Goal: Task Accomplishment & Management: Manage account settings

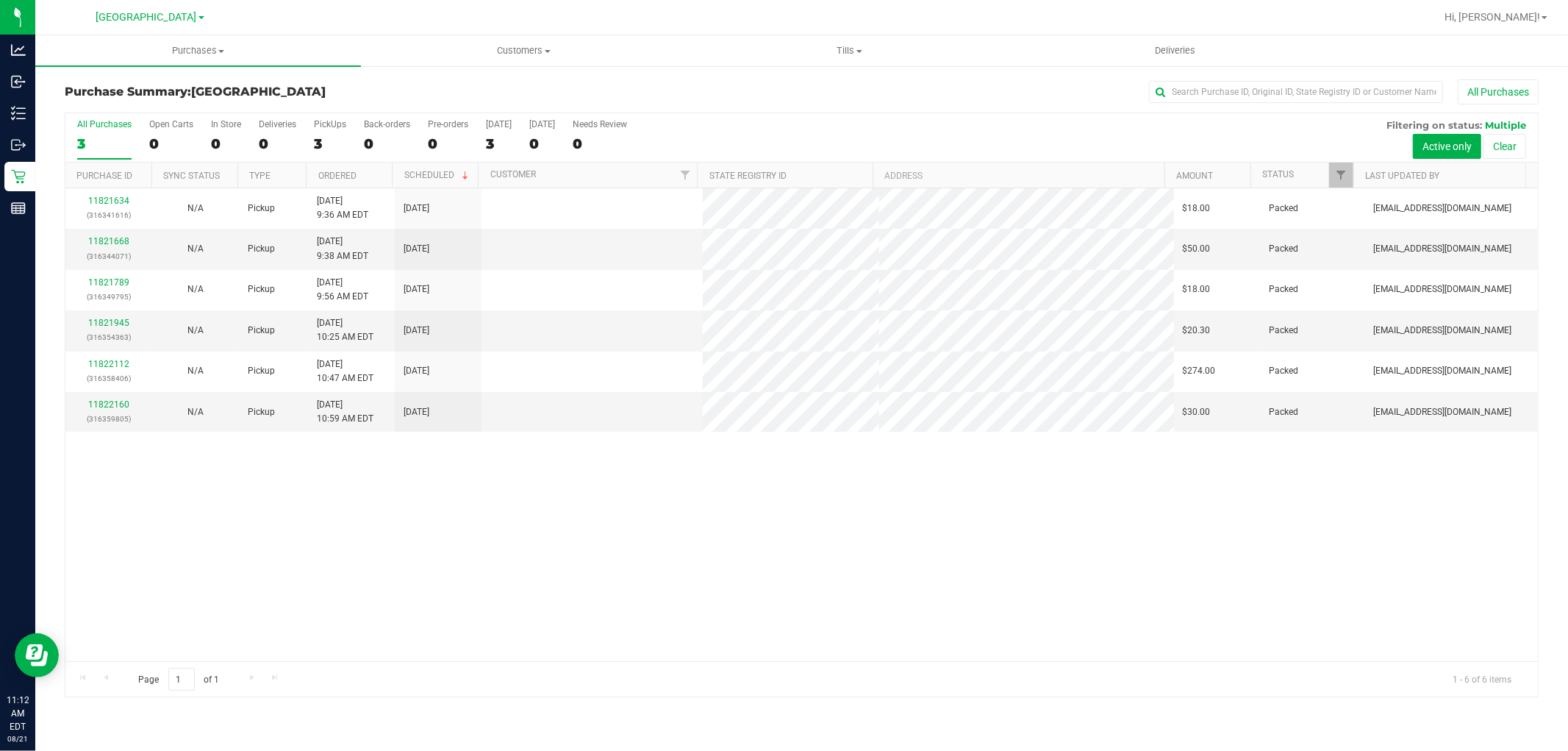
click at [333, 625] on div "11821634 (316341616) N/A Pickup [DATE] 9:36 AM EDT 8/21/2025 $18.00 Packed [EMA…" at bounding box center [801, 424] width 1473 height 473
click at [849, 45] on span "Tills" at bounding box center [850, 50] width 324 height 13
click at [734, 84] on span "Manage tills" at bounding box center [737, 88] width 100 height 12
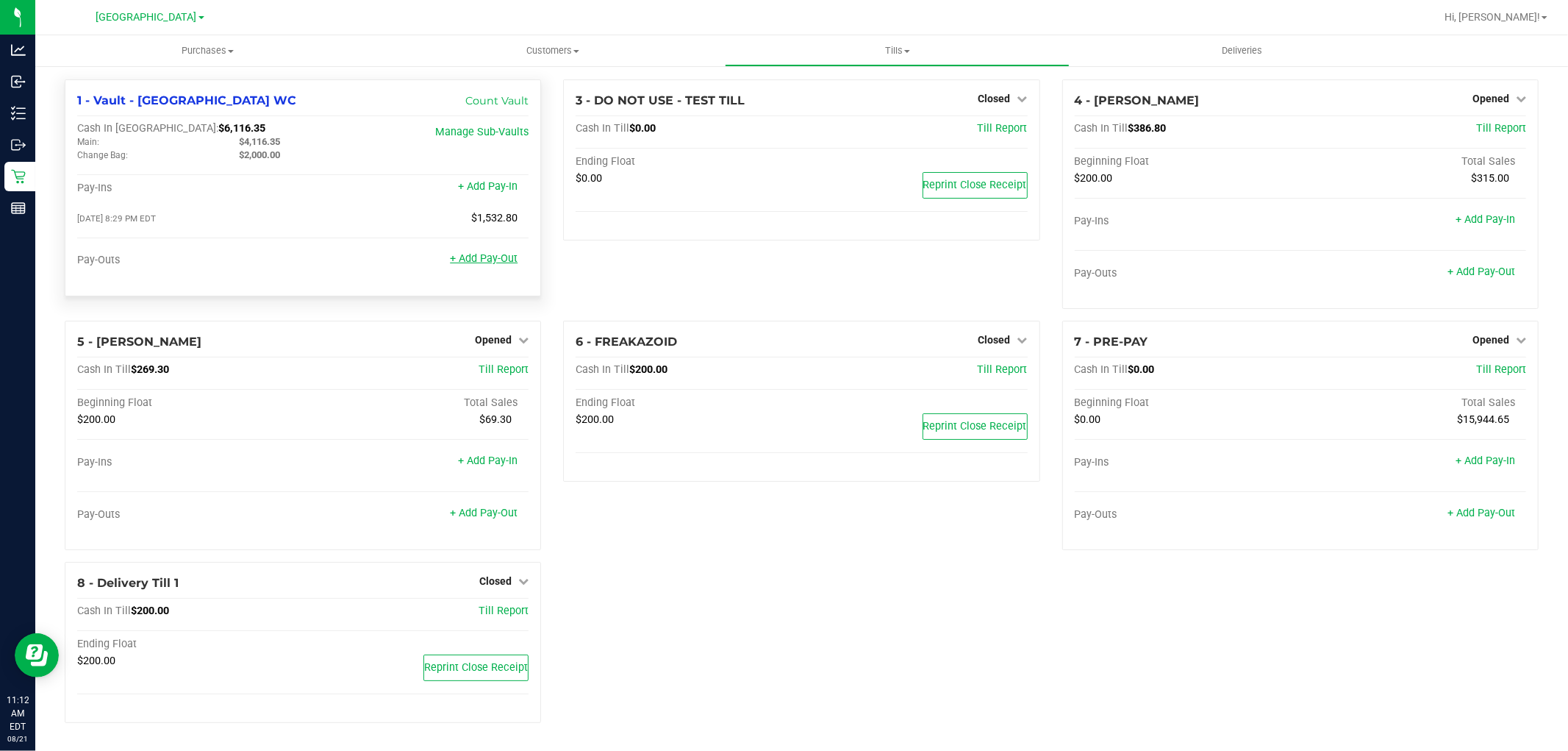
click at [495, 260] on link "+ Add Pay-Out" at bounding box center [483, 259] width 67 height 12
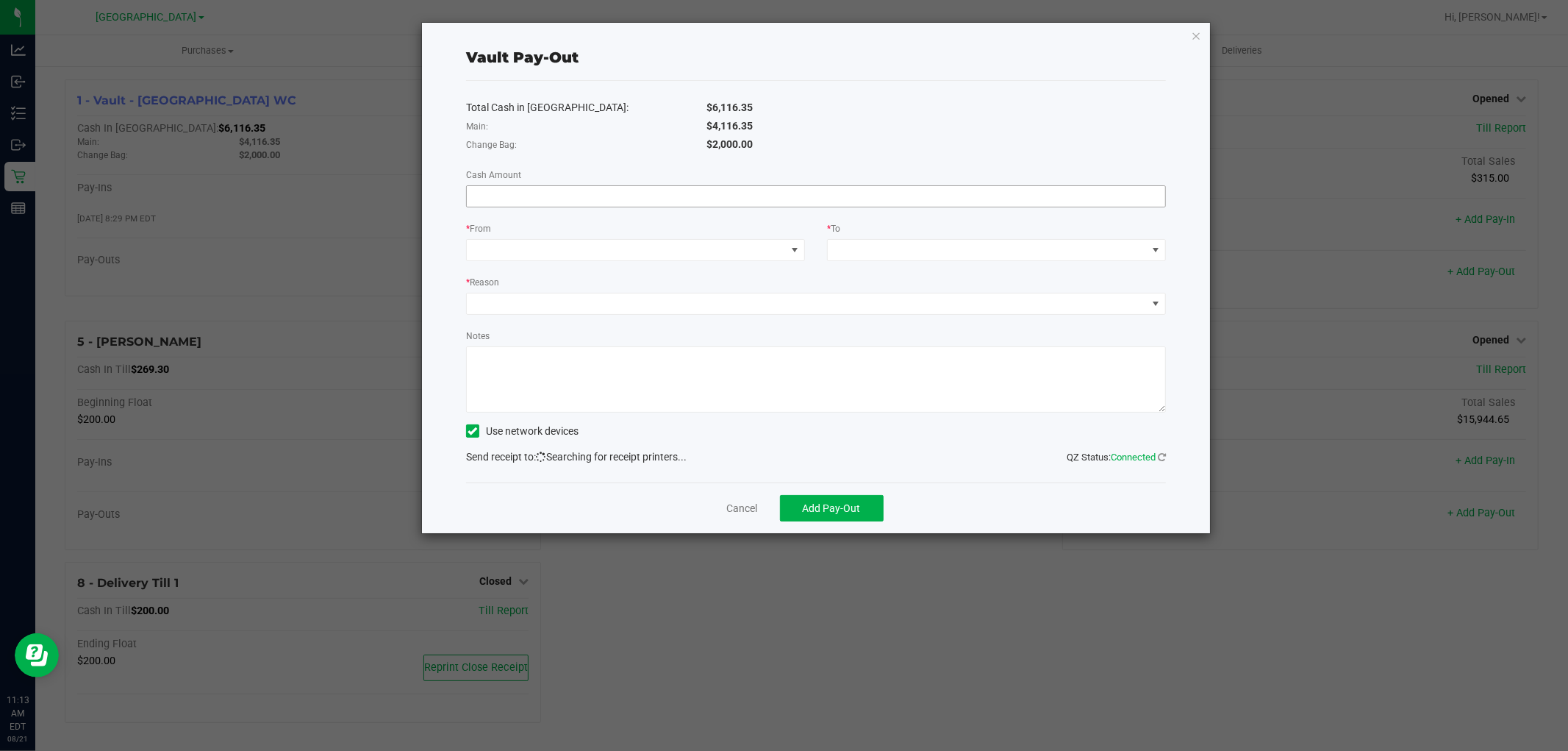
click at [656, 192] on input at bounding box center [815, 197] width 698 height 21
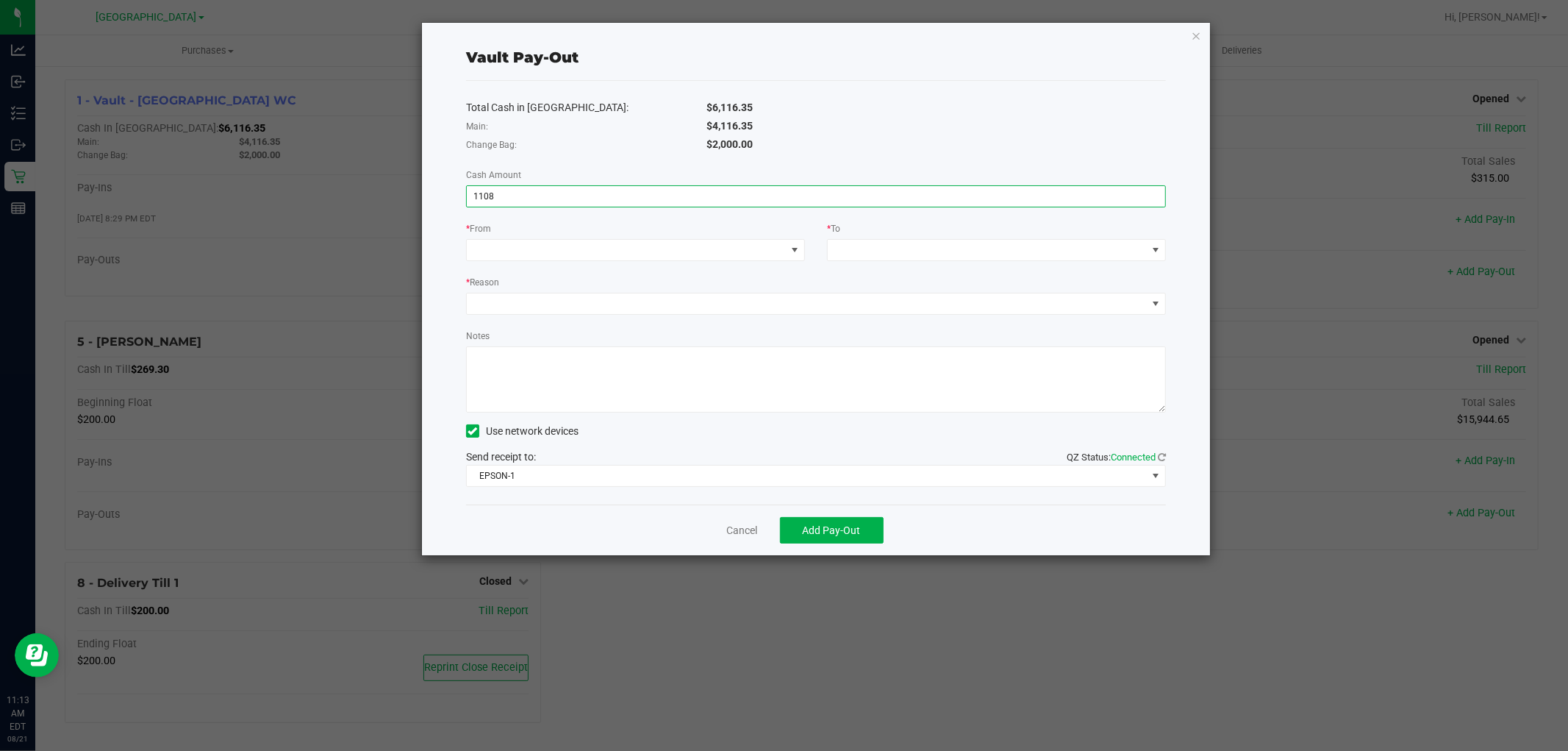
type input "$1,108.00"
drag, startPoint x: 1011, startPoint y: 143, endPoint x: 924, endPoint y: 155, distance: 87.8
click at [1011, 140] on div "$2,000.00" at bounding box center [936, 144] width 482 height 16
click at [737, 250] on span at bounding box center [626, 250] width 319 height 21
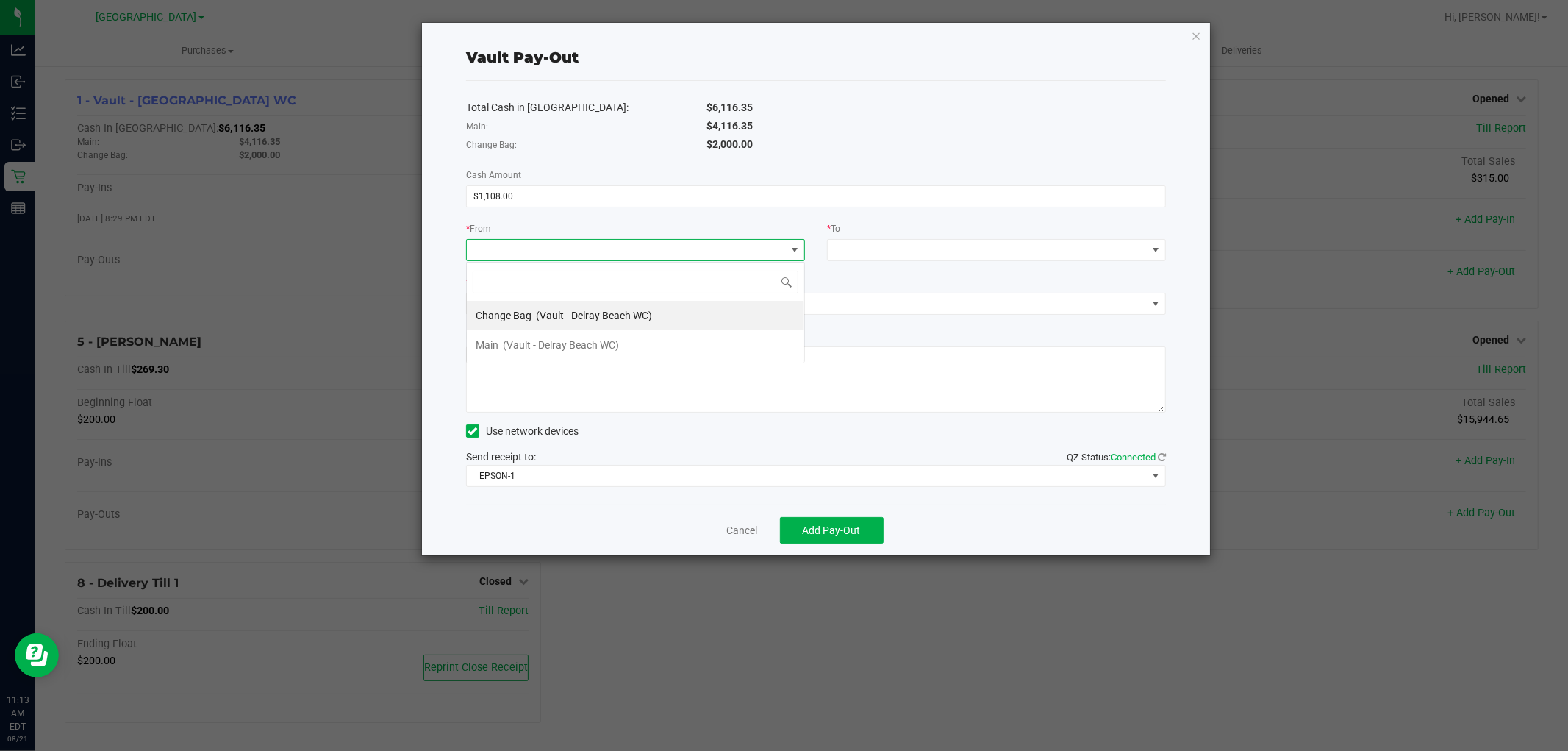
scroll to position [22, 339]
click at [598, 343] on span "(Vault - Delray Beach WC)" at bounding box center [560, 344] width 116 height 11
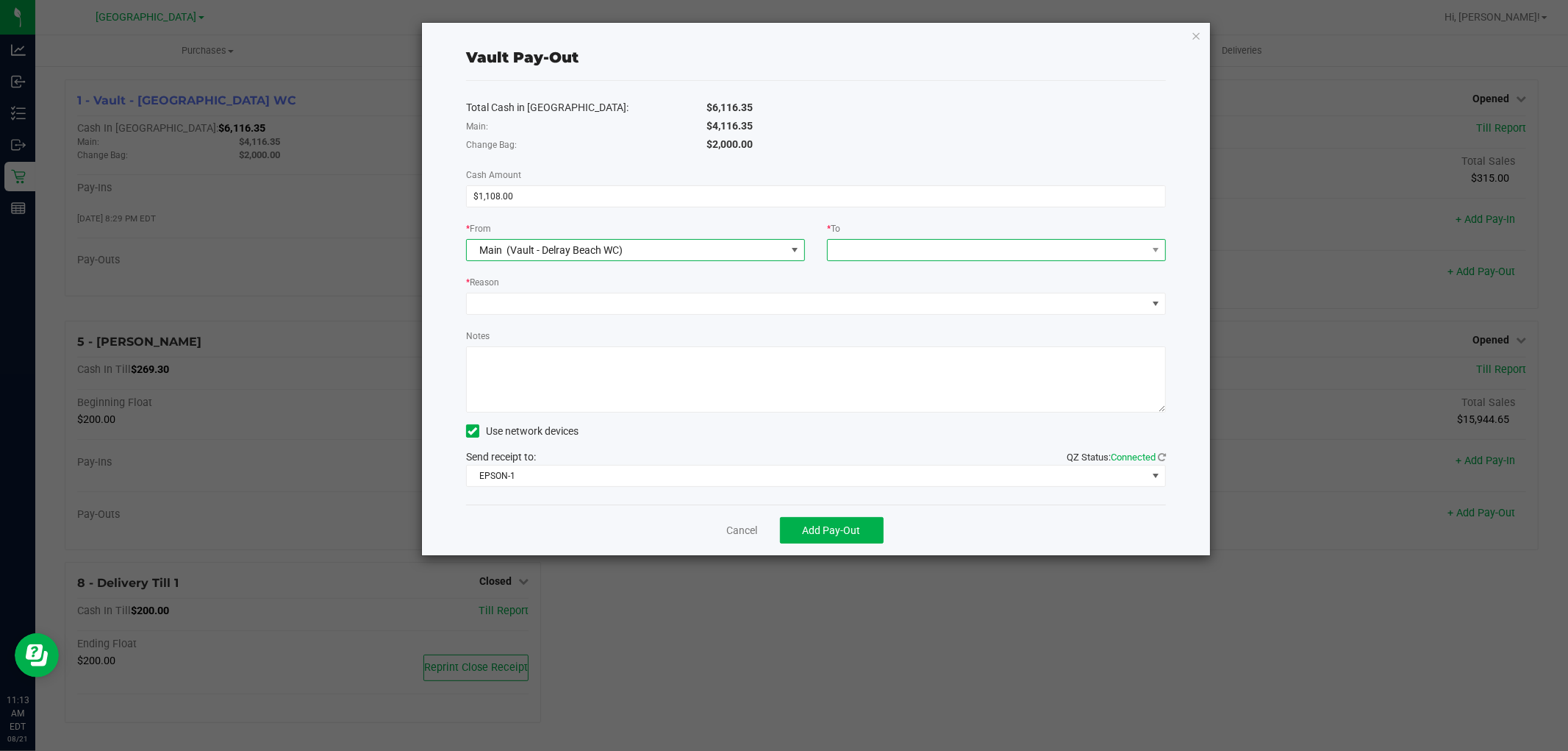
click at [1002, 248] on span at bounding box center [987, 250] width 319 height 21
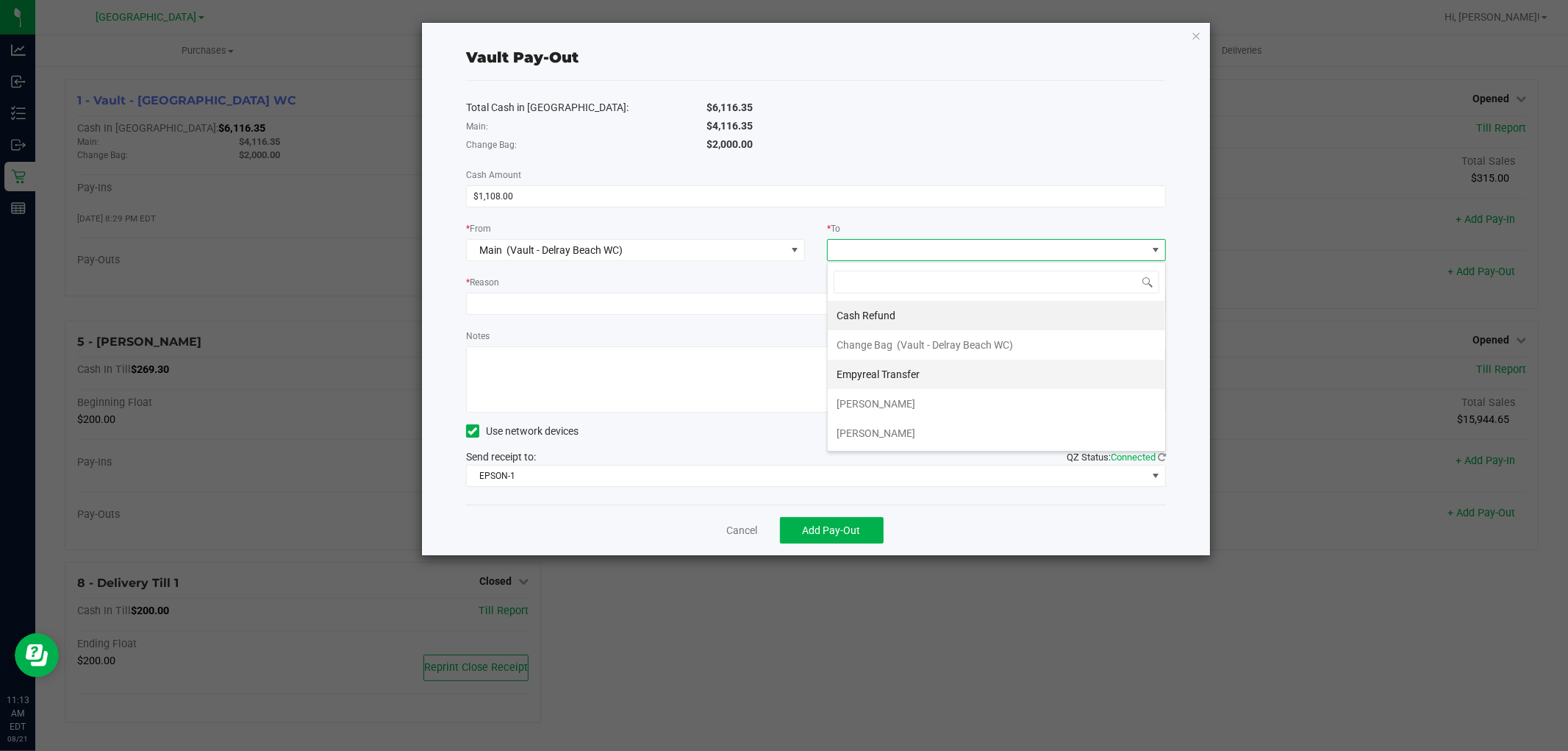
click at [938, 376] on li "Empyreal Transfer" at bounding box center [996, 374] width 337 height 30
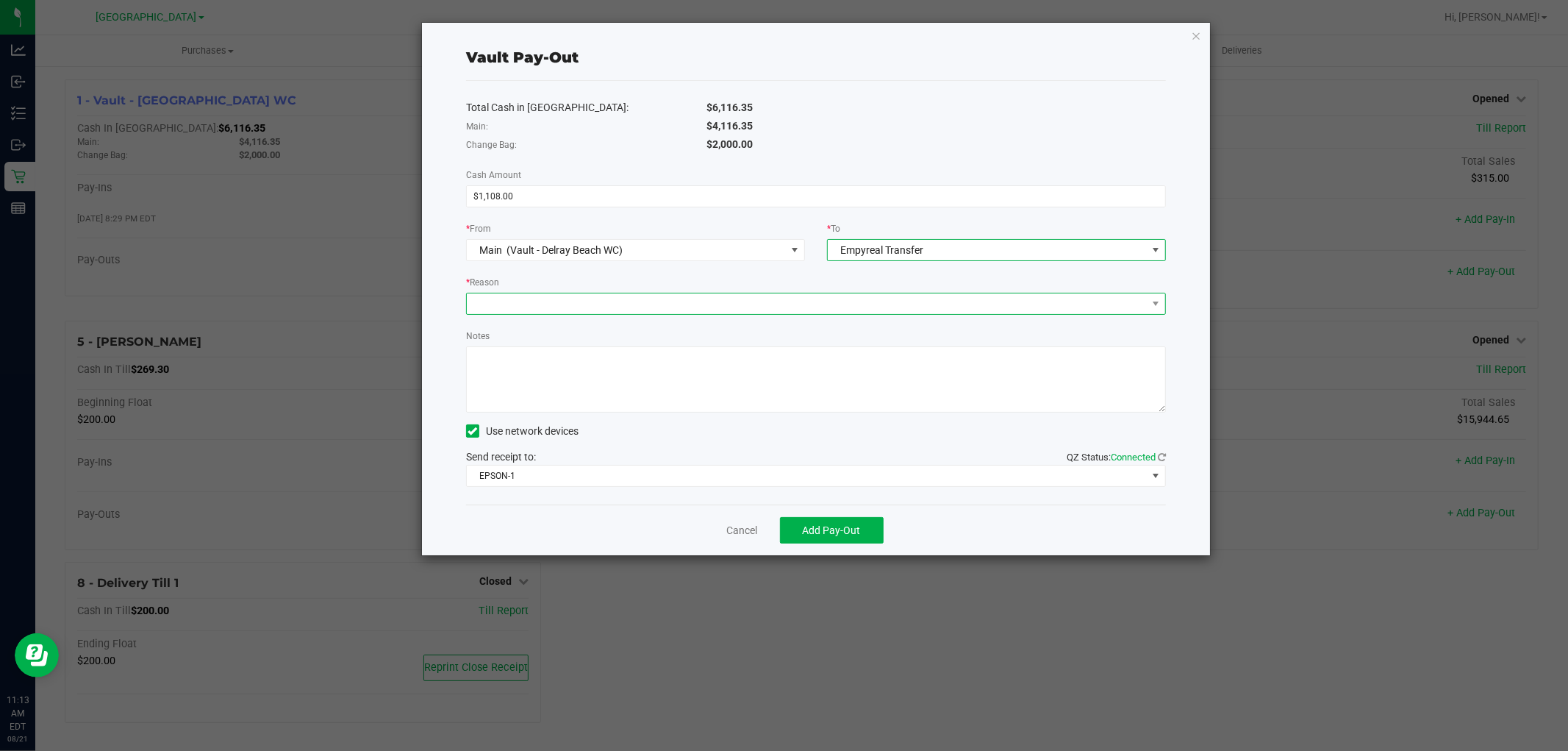
click at [607, 309] on span at bounding box center [807, 304] width 680 height 21
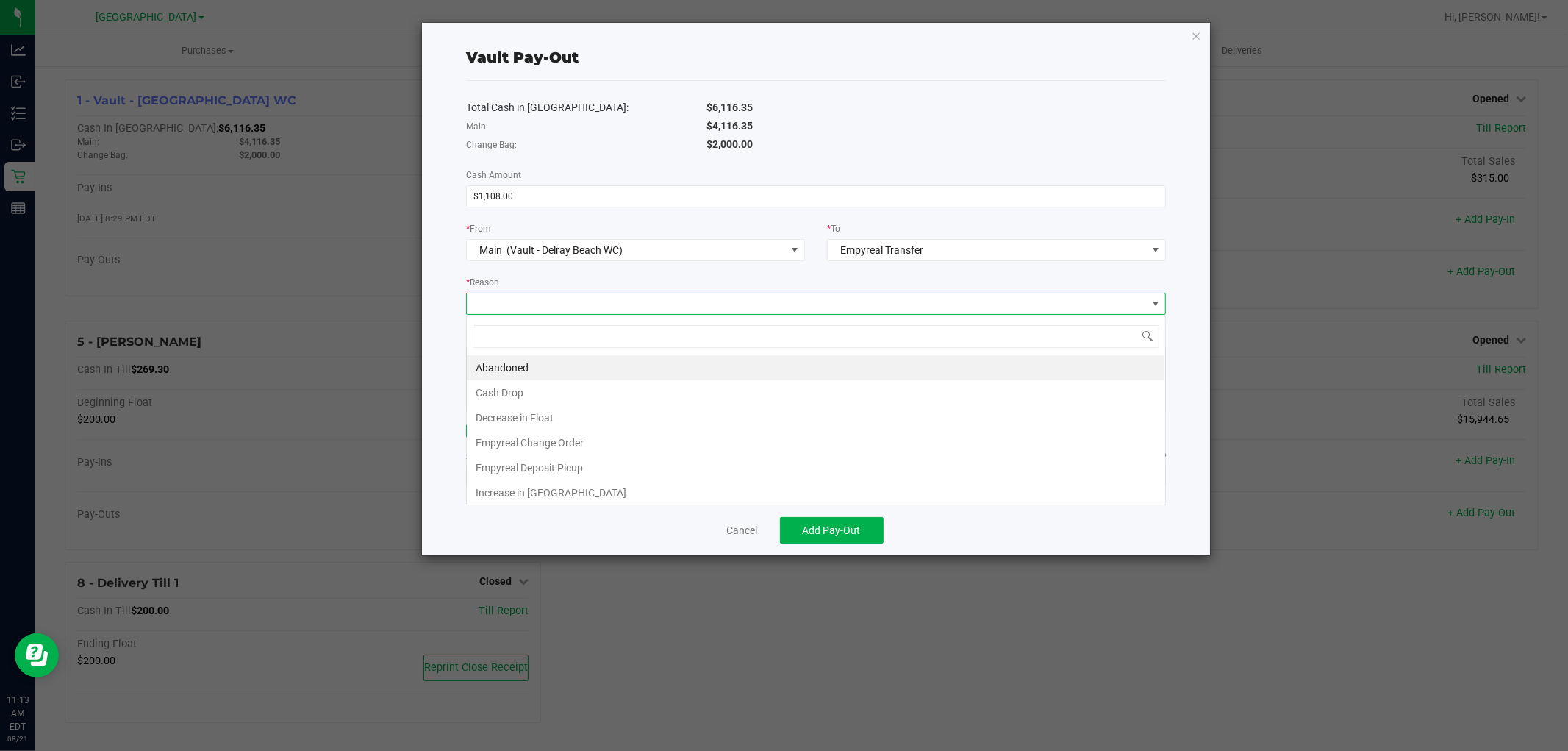
scroll to position [22, 700]
click at [586, 466] on li "Empyreal Deposit Picup" at bounding box center [815, 468] width 698 height 25
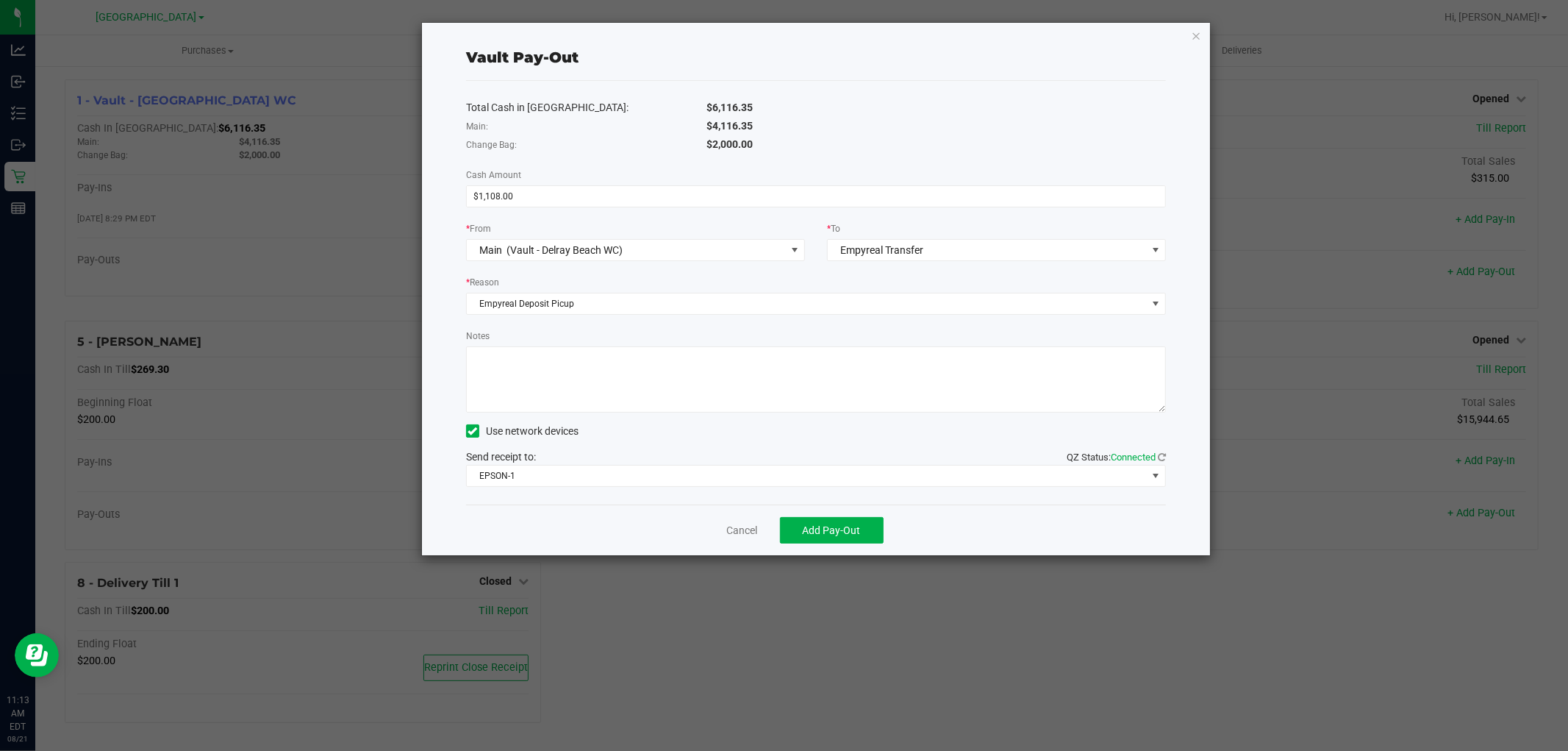
click at [563, 370] on textarea "Notes" at bounding box center [815, 379] width 700 height 66
type textarea "2 Bags Empyreal Pickup 623176 = $1,463.40 623175 = $2,652.95"
type input "1108"
click at [546, 194] on input at bounding box center [815, 197] width 698 height 21
type input "$4,116.35"
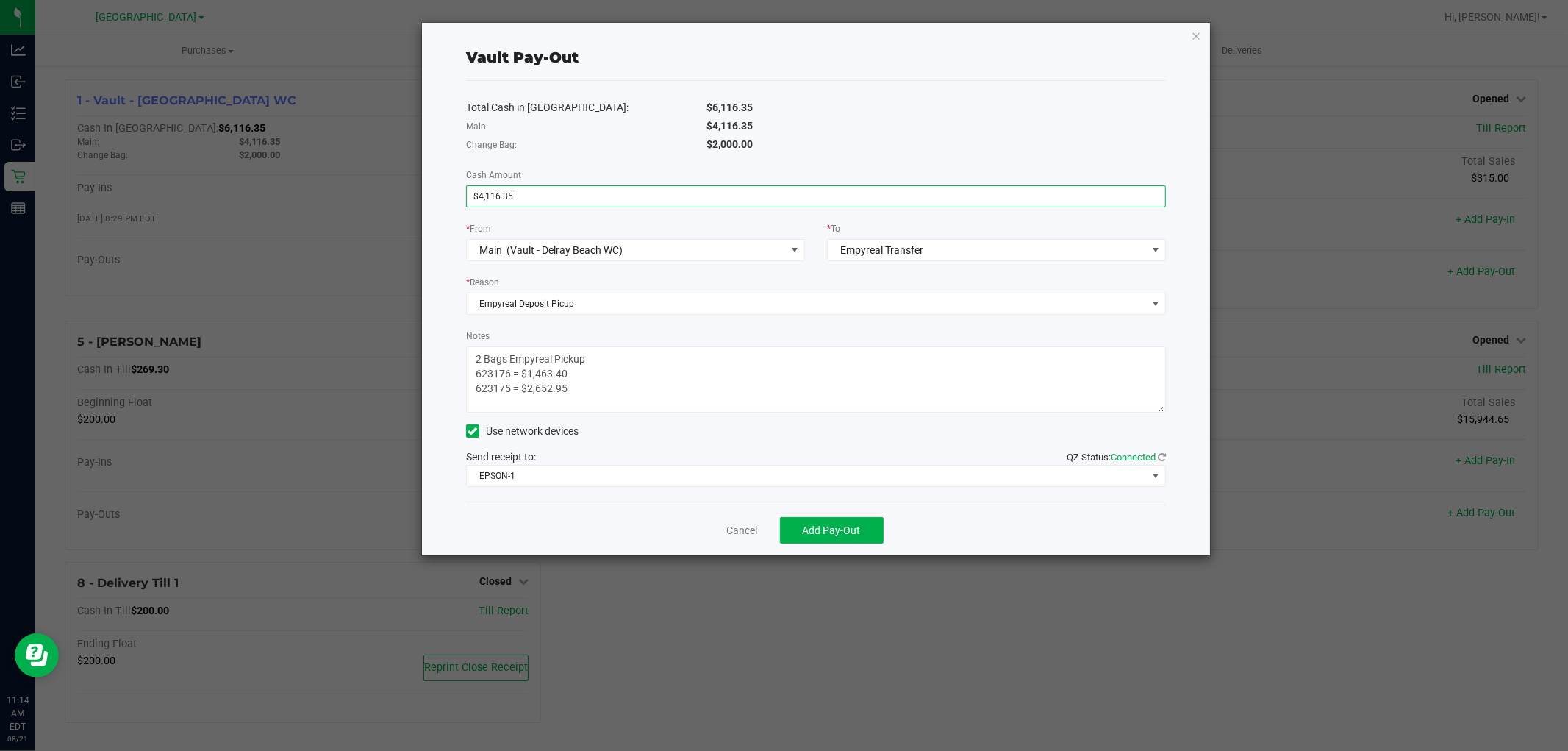
click at [1023, 96] on div "Total Cash in Vault: $6,116.35 Main: $4,116.35 Change Bag: $2,000.00 Cash Amoun…" at bounding box center [815, 293] width 700 height 424
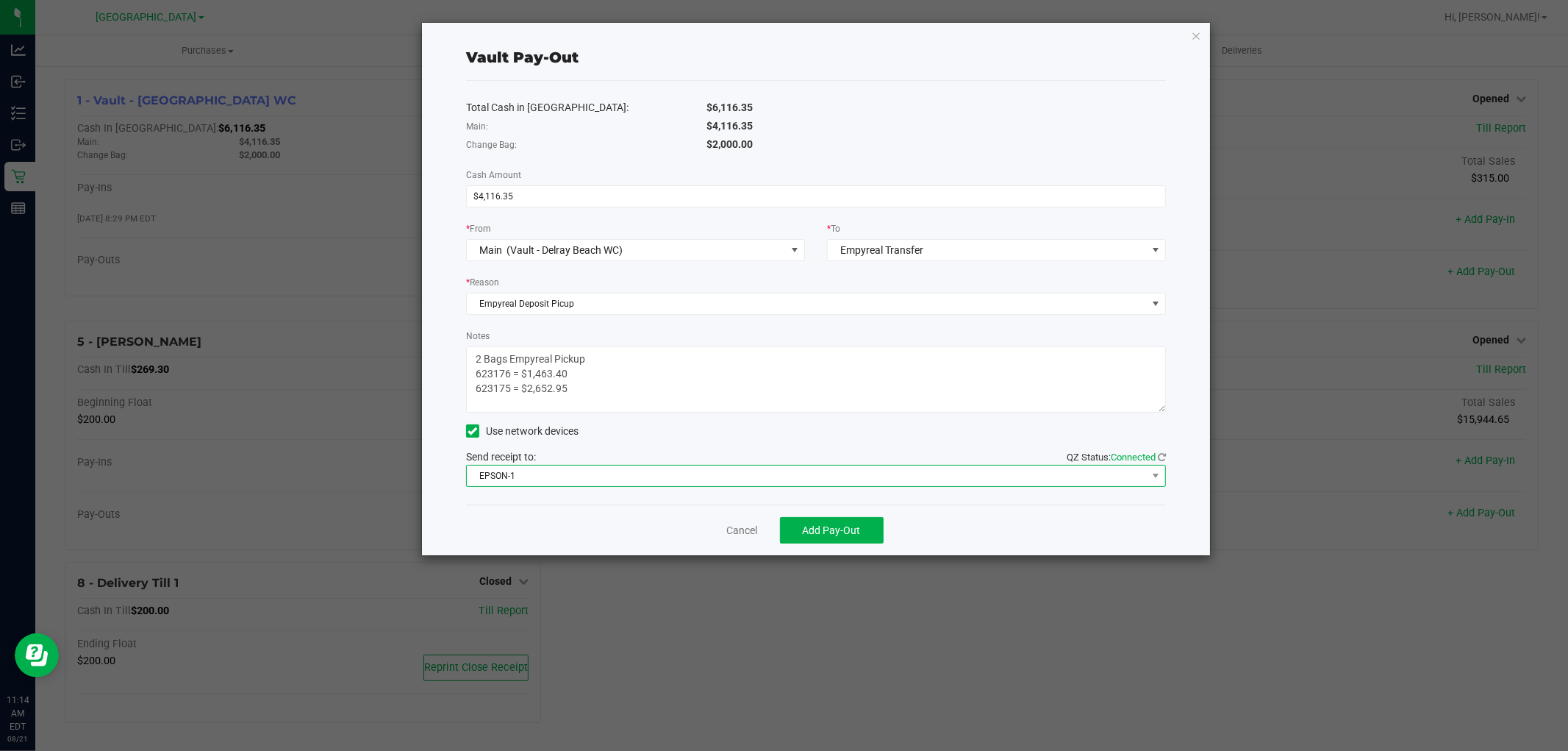
click at [586, 474] on span "EPSON-1" at bounding box center [807, 476] width 680 height 21
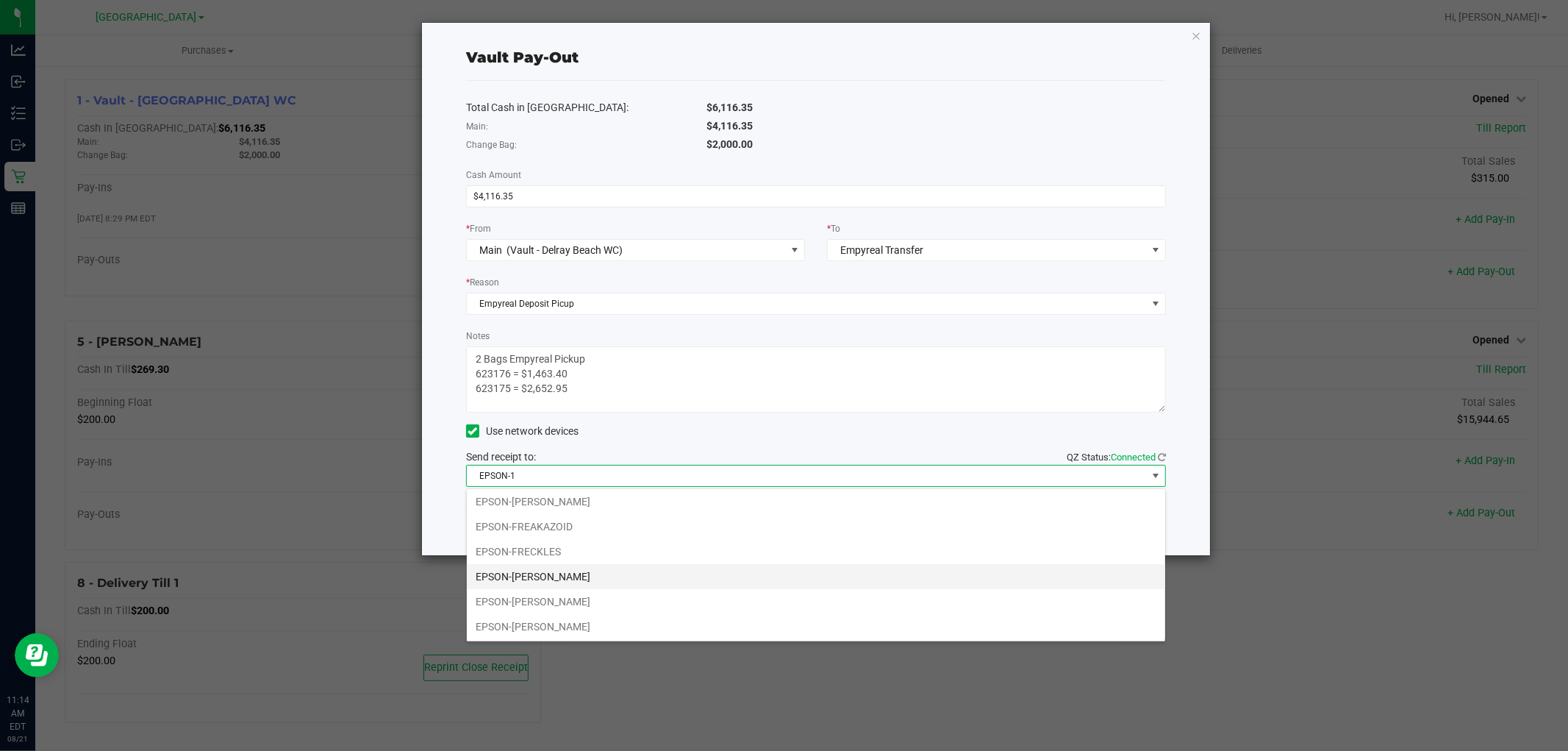
scroll to position [104, 0]
drag, startPoint x: 562, startPoint y: 553, endPoint x: 744, endPoint y: 427, distance: 221.4
click at [562, 553] on li "EPSON-[PERSON_NAME]" at bounding box center [815, 551] width 698 height 25
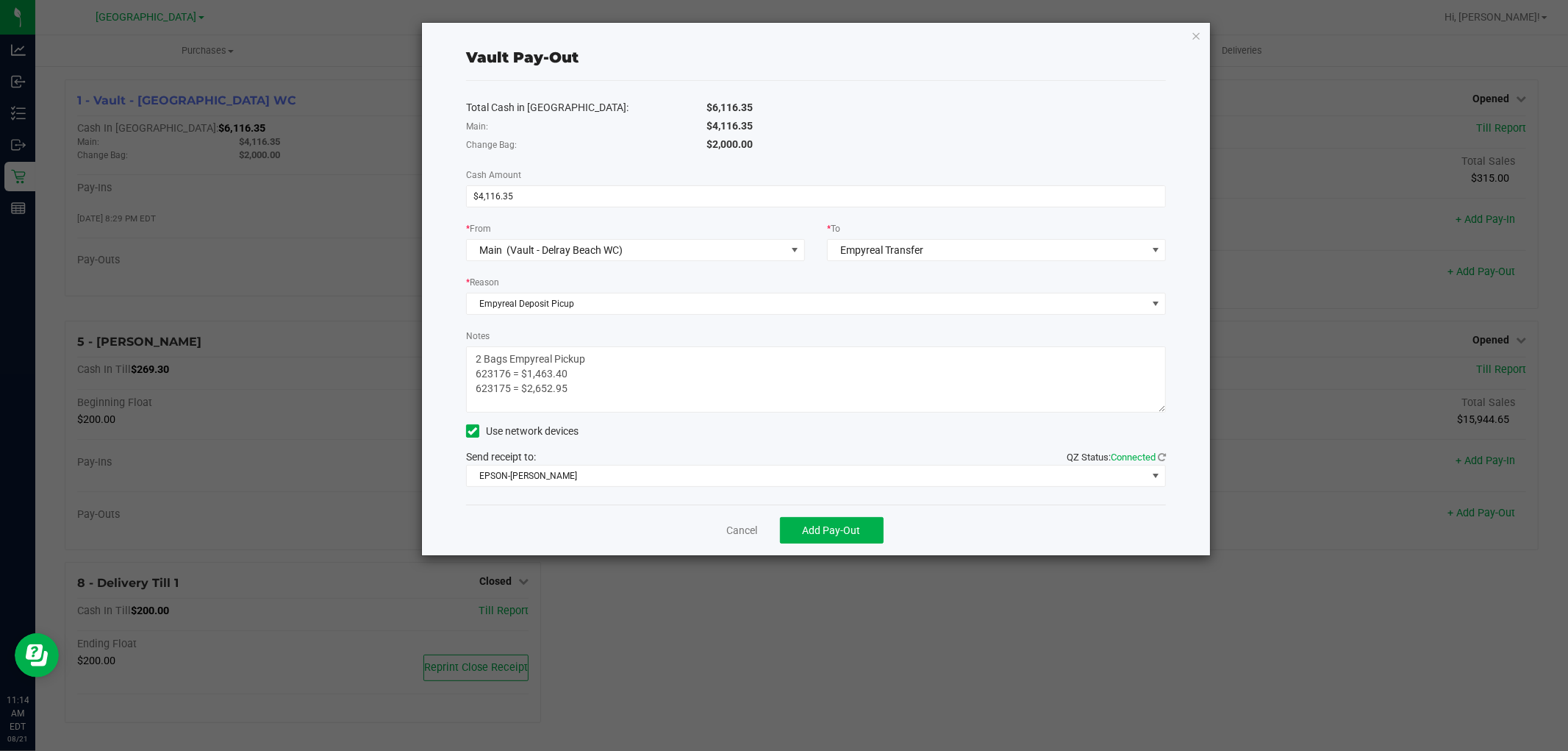
click at [949, 115] on div "Total Cash in Vault: $6,116.35" at bounding box center [816, 108] width 722 height 18
click at [836, 531] on span "Add Pay-Out" at bounding box center [832, 530] width 58 height 11
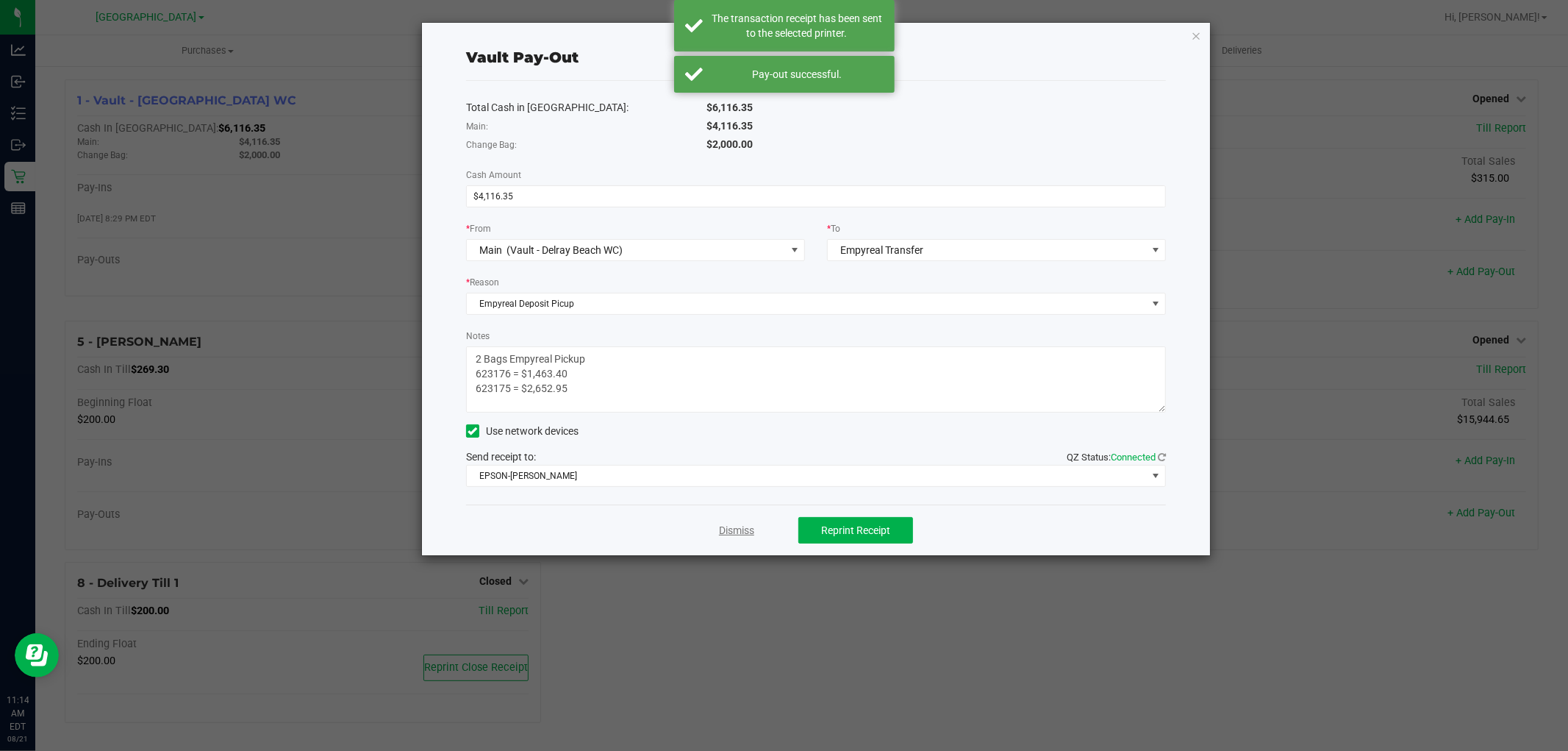
click at [741, 531] on link "Dismiss" at bounding box center [737, 531] width 35 height 16
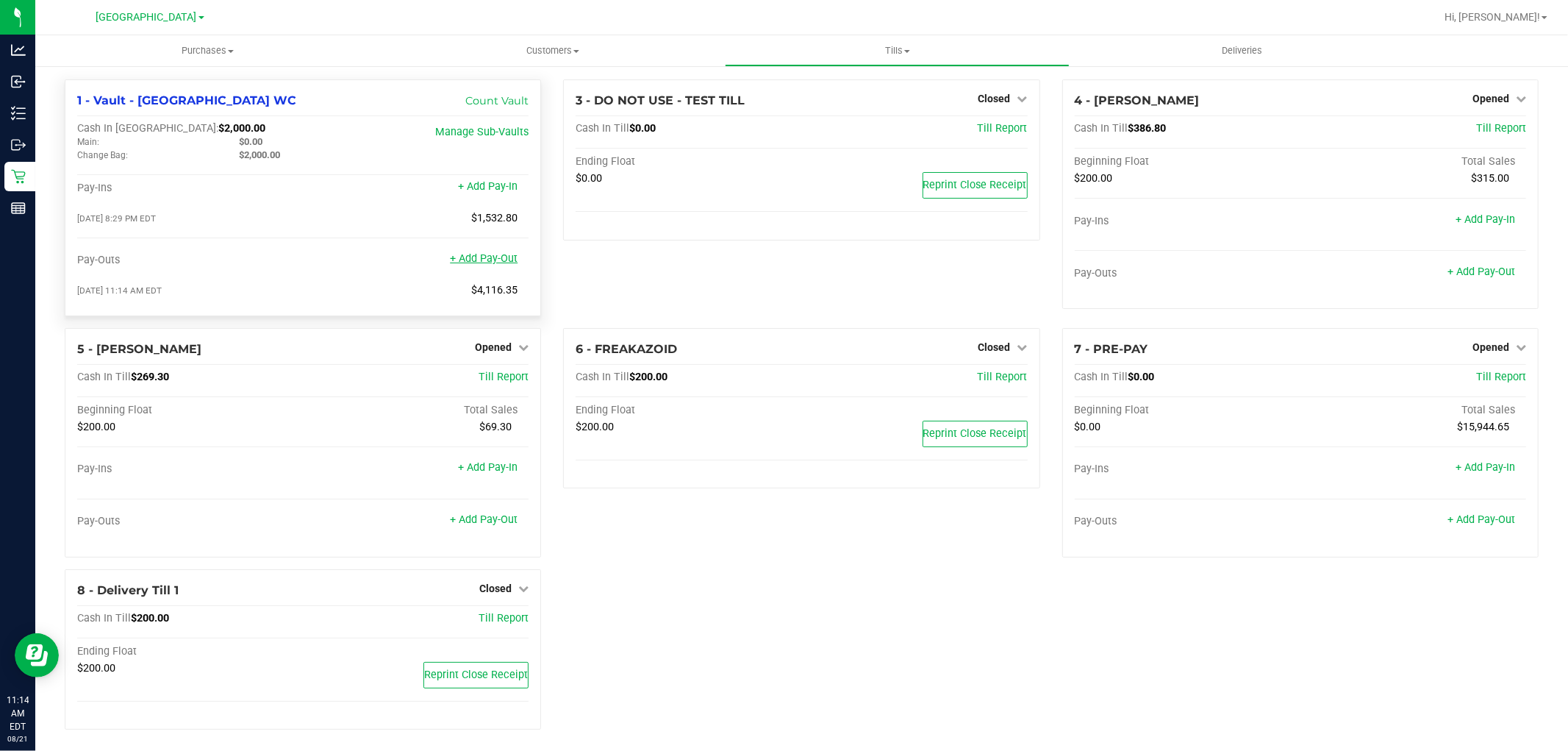
click at [494, 261] on link "+ Add Pay-Out" at bounding box center [483, 259] width 67 height 12
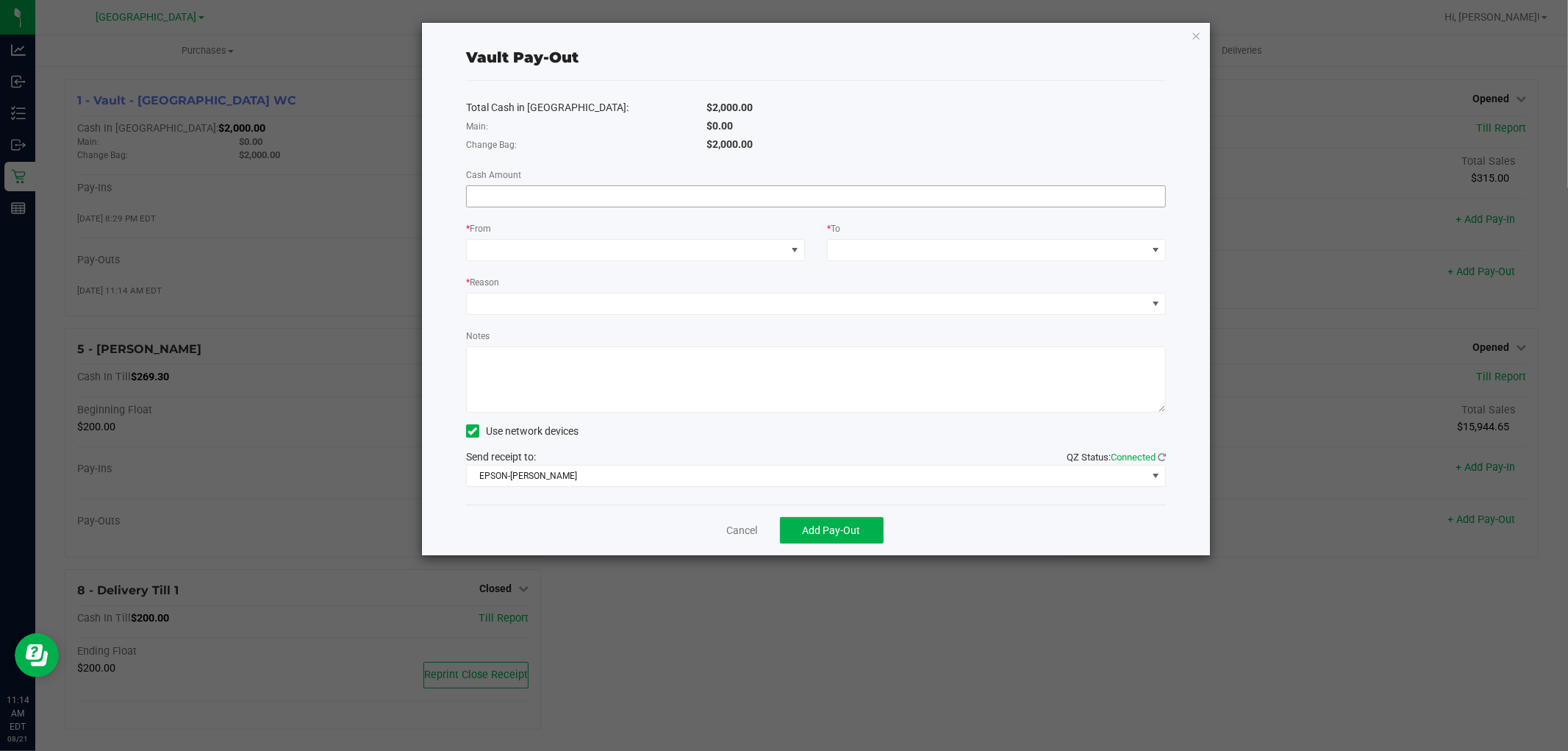
click at [659, 195] on input at bounding box center [815, 197] width 698 height 21
type input "$1,108.00"
click at [649, 251] on span at bounding box center [626, 250] width 319 height 21
drag, startPoint x: 599, startPoint y: 316, endPoint x: 871, endPoint y: 302, distance: 272.4
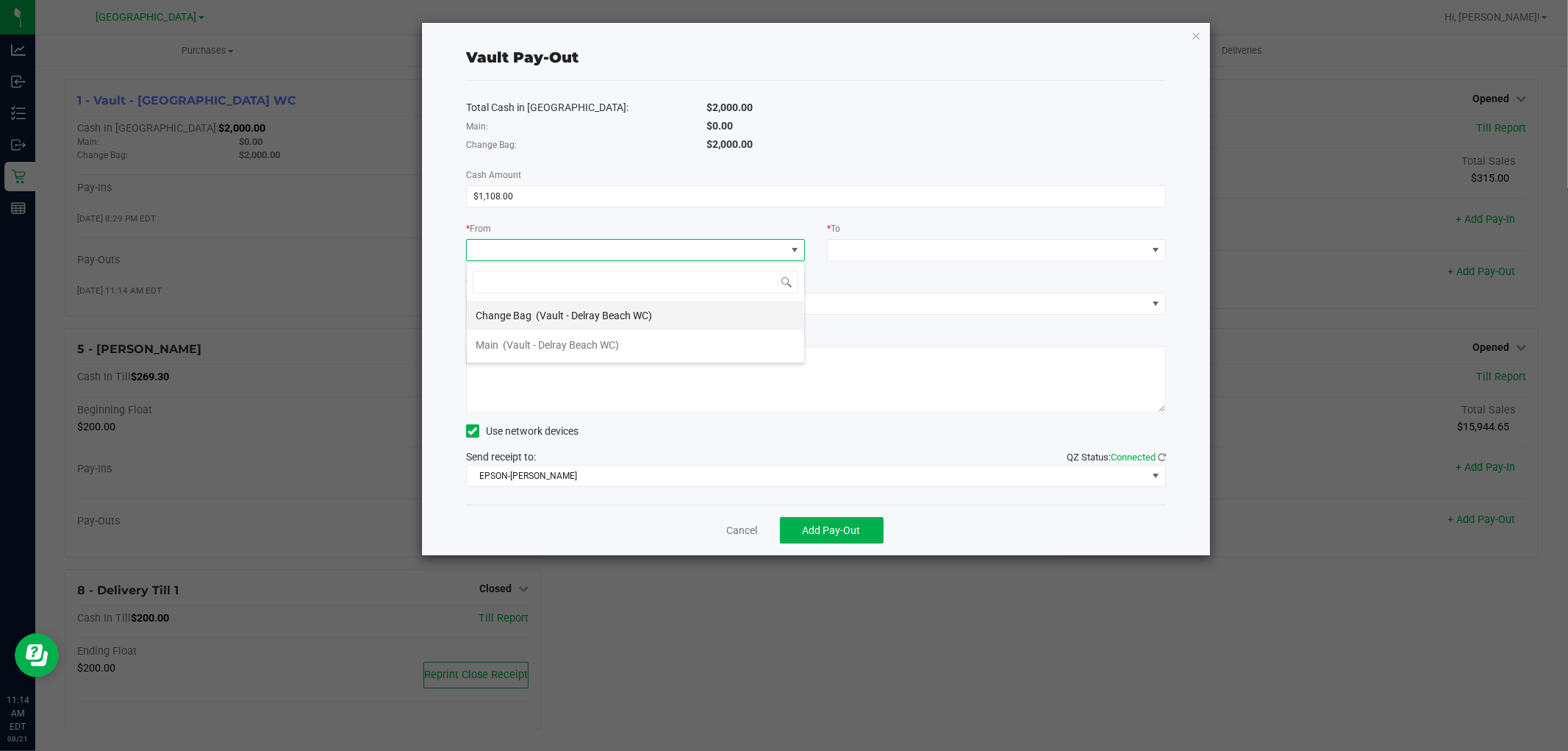
click at [600, 317] on span "(Vault - Delray Beach WC)" at bounding box center [593, 315] width 116 height 11
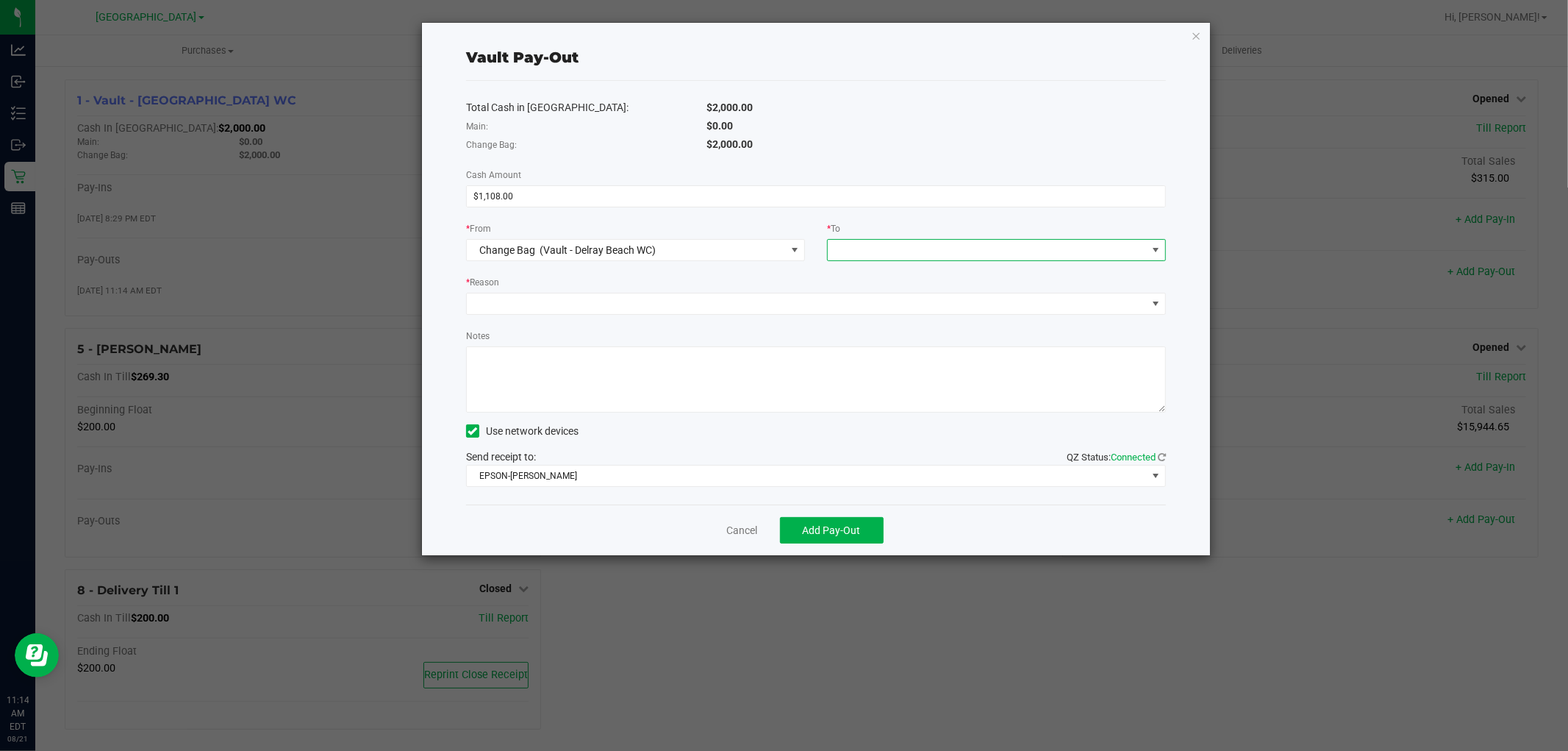
drag, startPoint x: 869, startPoint y: 243, endPoint x: 871, endPoint y: 253, distance: 10.2
click at [869, 244] on span at bounding box center [987, 250] width 319 height 21
click at [896, 320] on span "Empyreal Transfer" at bounding box center [878, 315] width 83 height 11
click at [612, 303] on span at bounding box center [807, 304] width 680 height 21
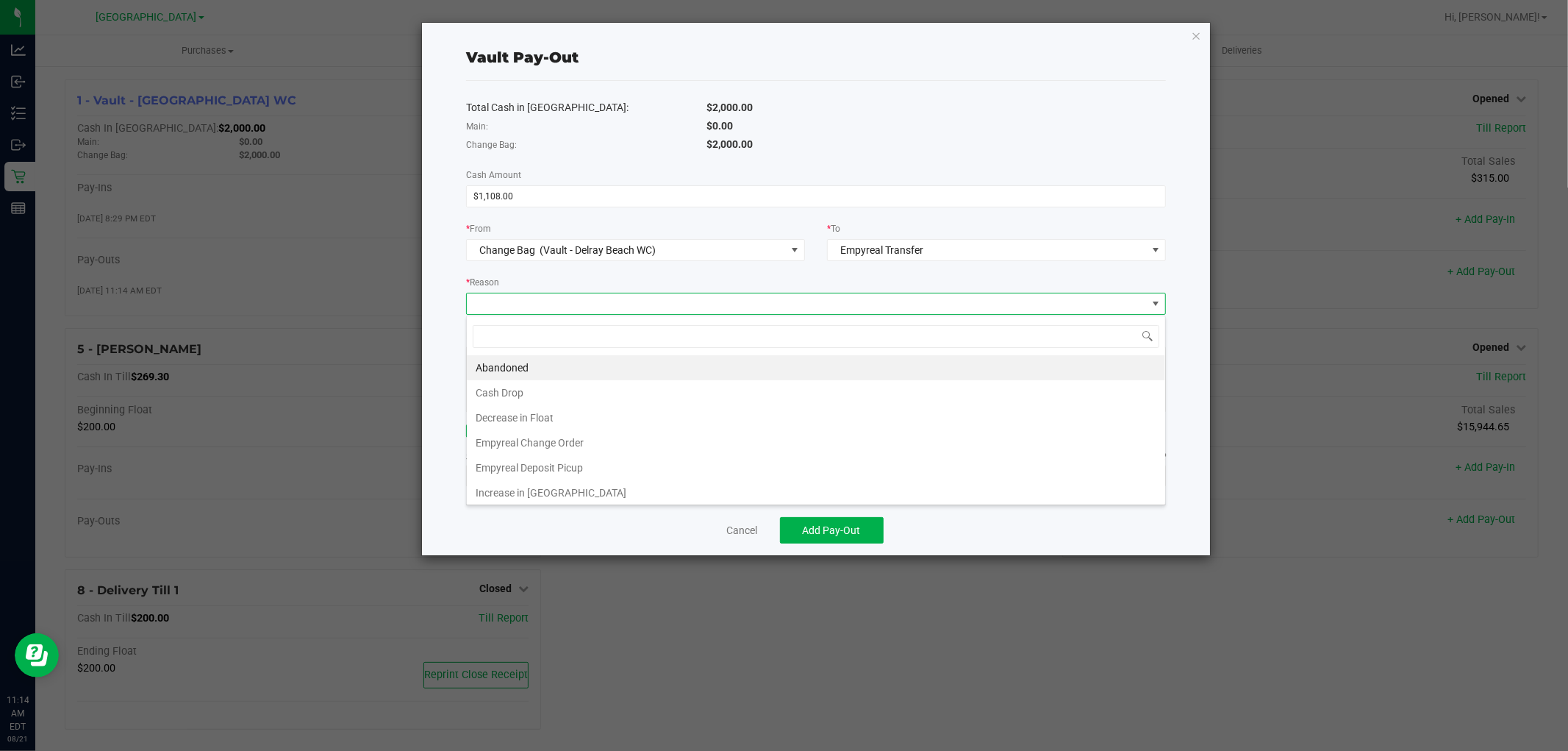
scroll to position [22, 700]
click at [567, 447] on li "Empyreal Change Order" at bounding box center [815, 442] width 698 height 25
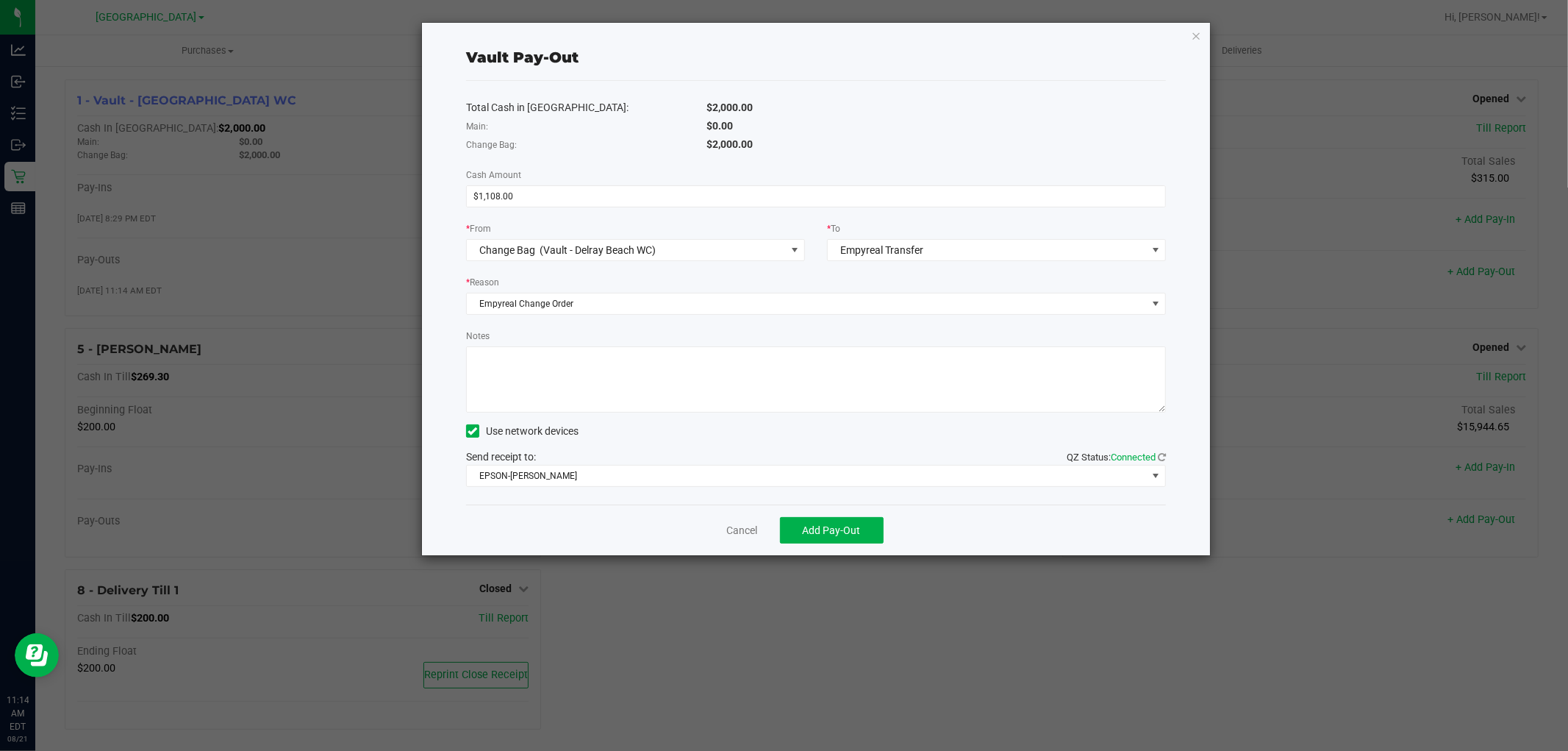
click at [548, 364] on textarea "Notes" at bounding box center [815, 379] width 700 height 66
type textarea "$1,108 Change Order Paid Out"
click at [826, 535] on span "Add Pay-Out" at bounding box center [832, 530] width 58 height 11
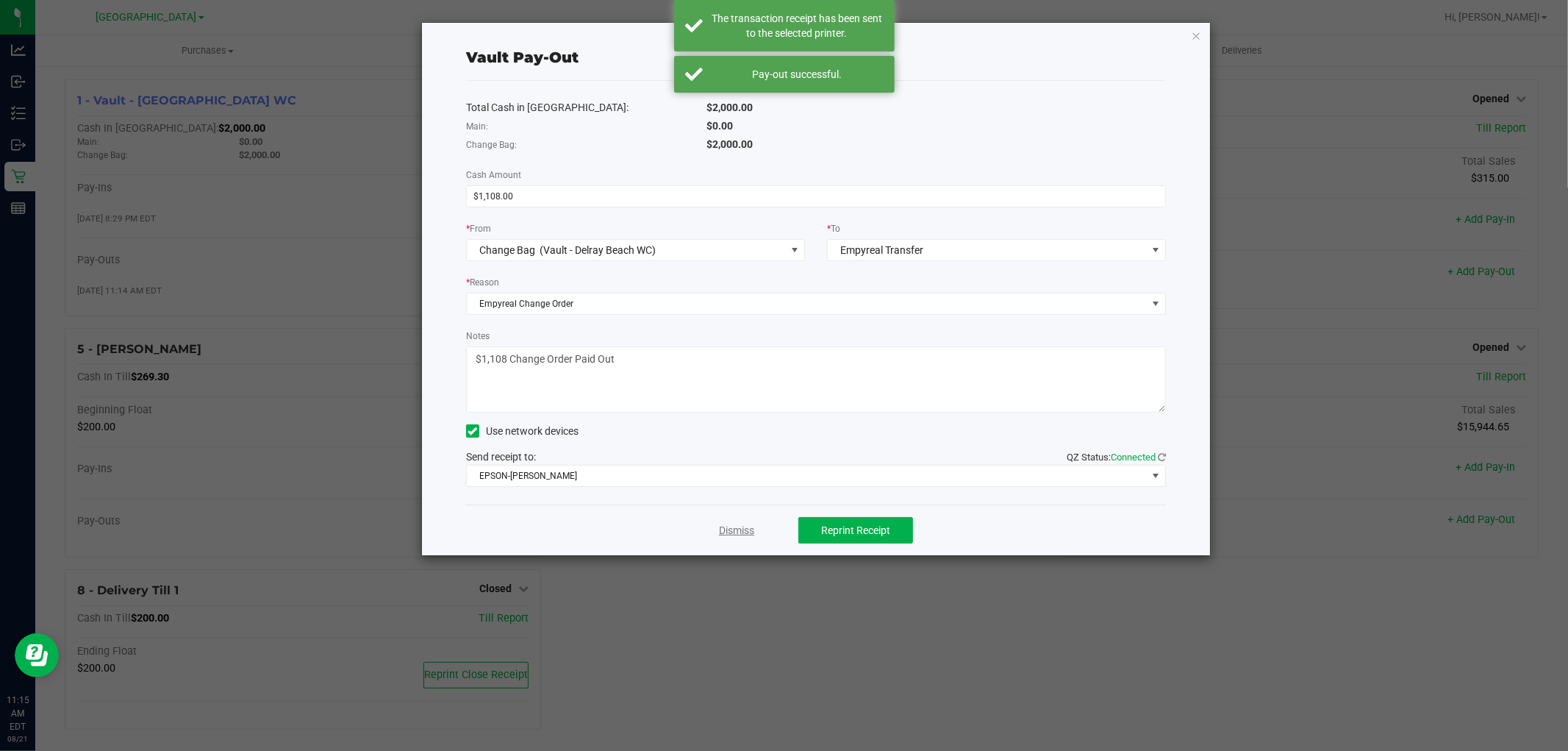
click at [737, 532] on link "Dismiss" at bounding box center [737, 531] width 35 height 16
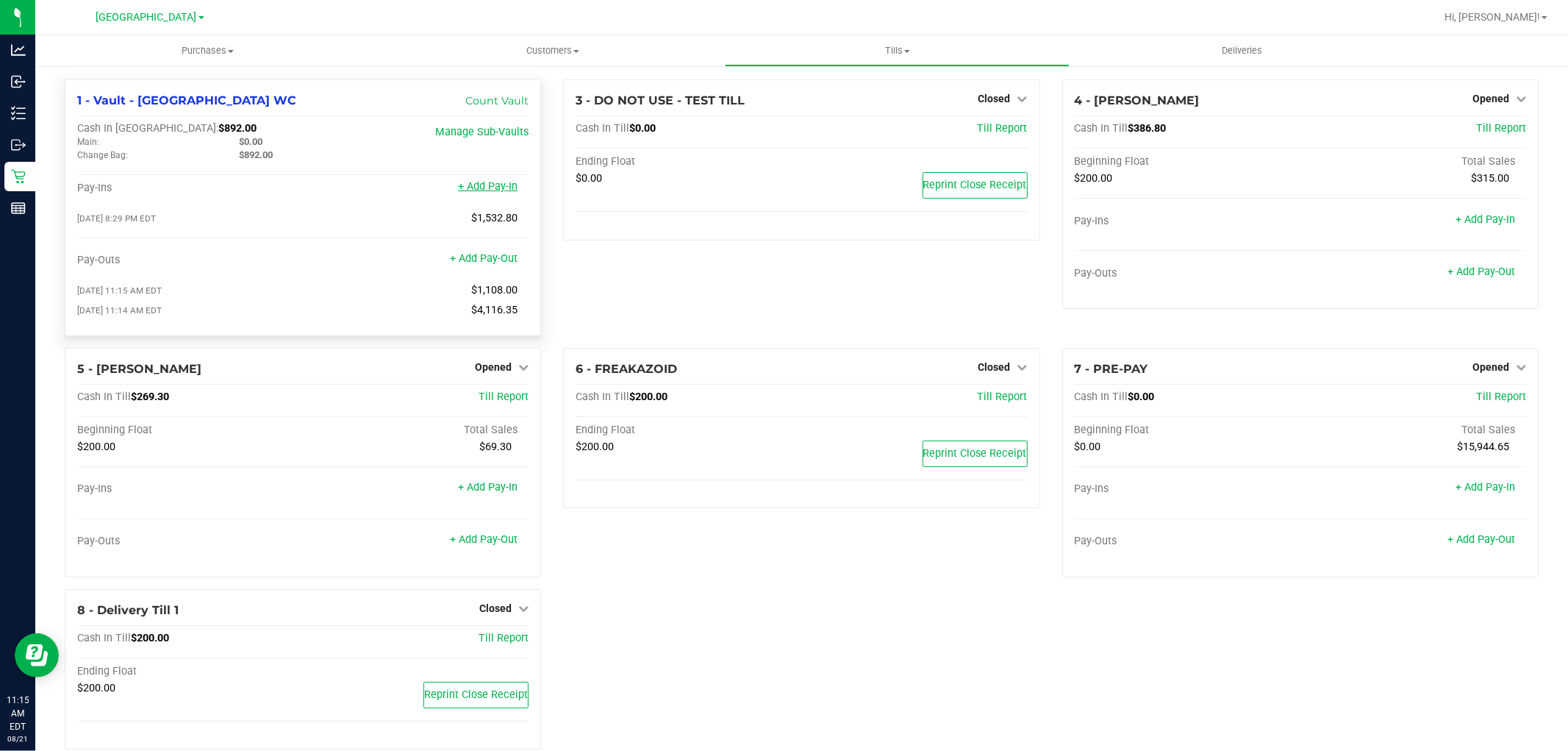
click at [491, 184] on link "+ Add Pay-In" at bounding box center [488, 186] width 59 height 12
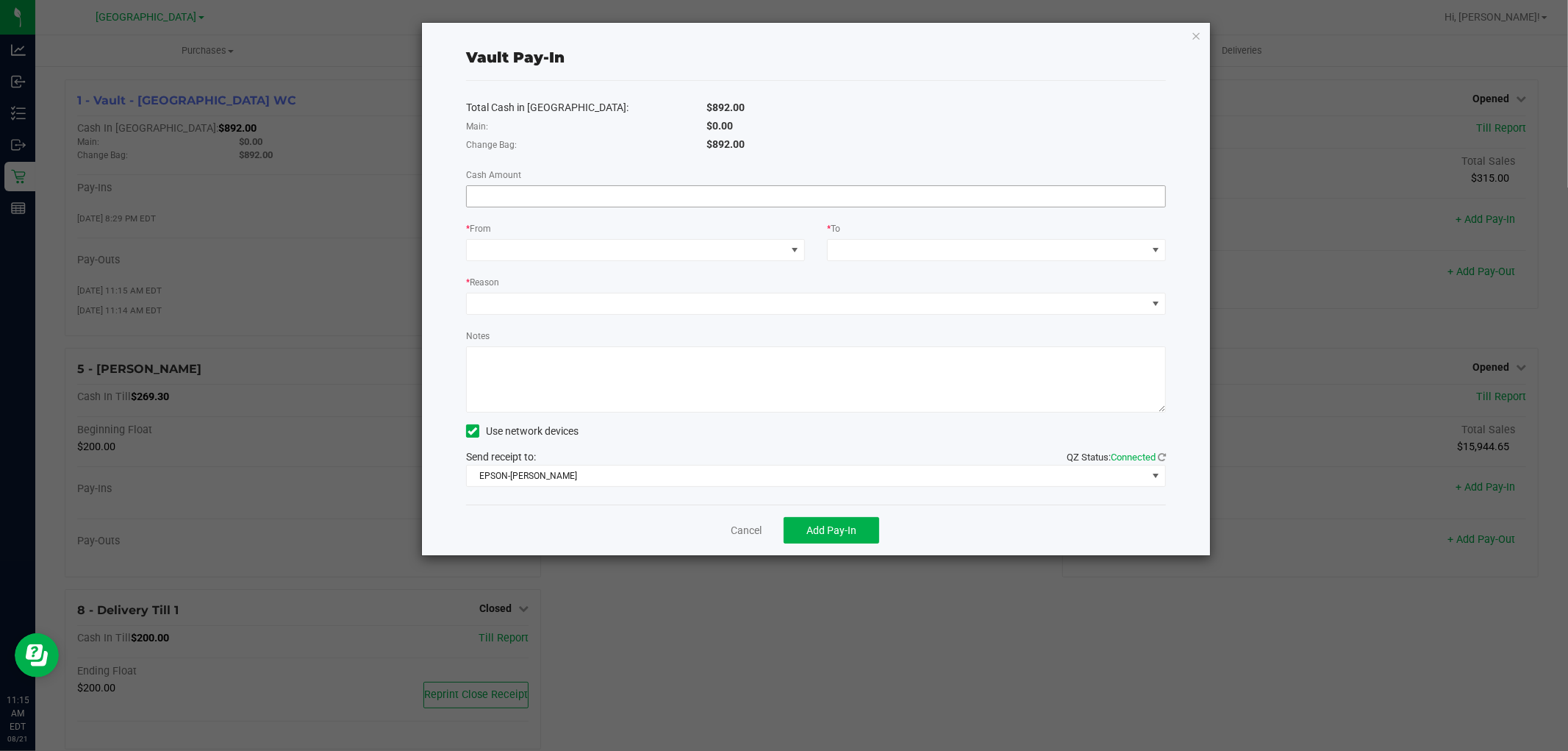
click at [633, 200] on input at bounding box center [815, 197] width 698 height 21
type input "$1,108.00"
click at [621, 256] on span at bounding box center [626, 250] width 319 height 21
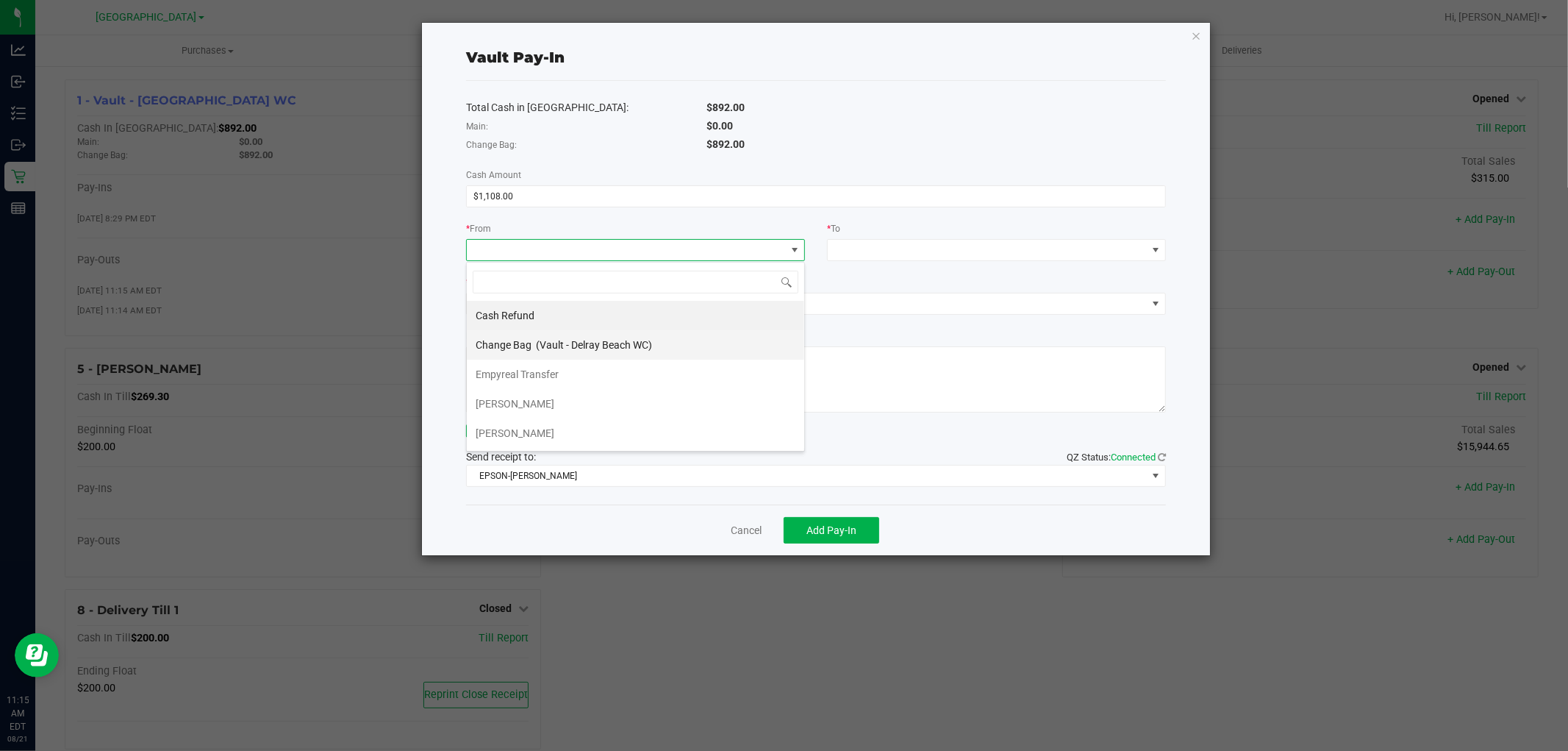
scroll to position [22, 339]
drag, startPoint x: 542, startPoint y: 376, endPoint x: 716, endPoint y: 342, distance: 177.3
click at [541, 373] on span "Empyreal Transfer" at bounding box center [517, 373] width 83 height 11
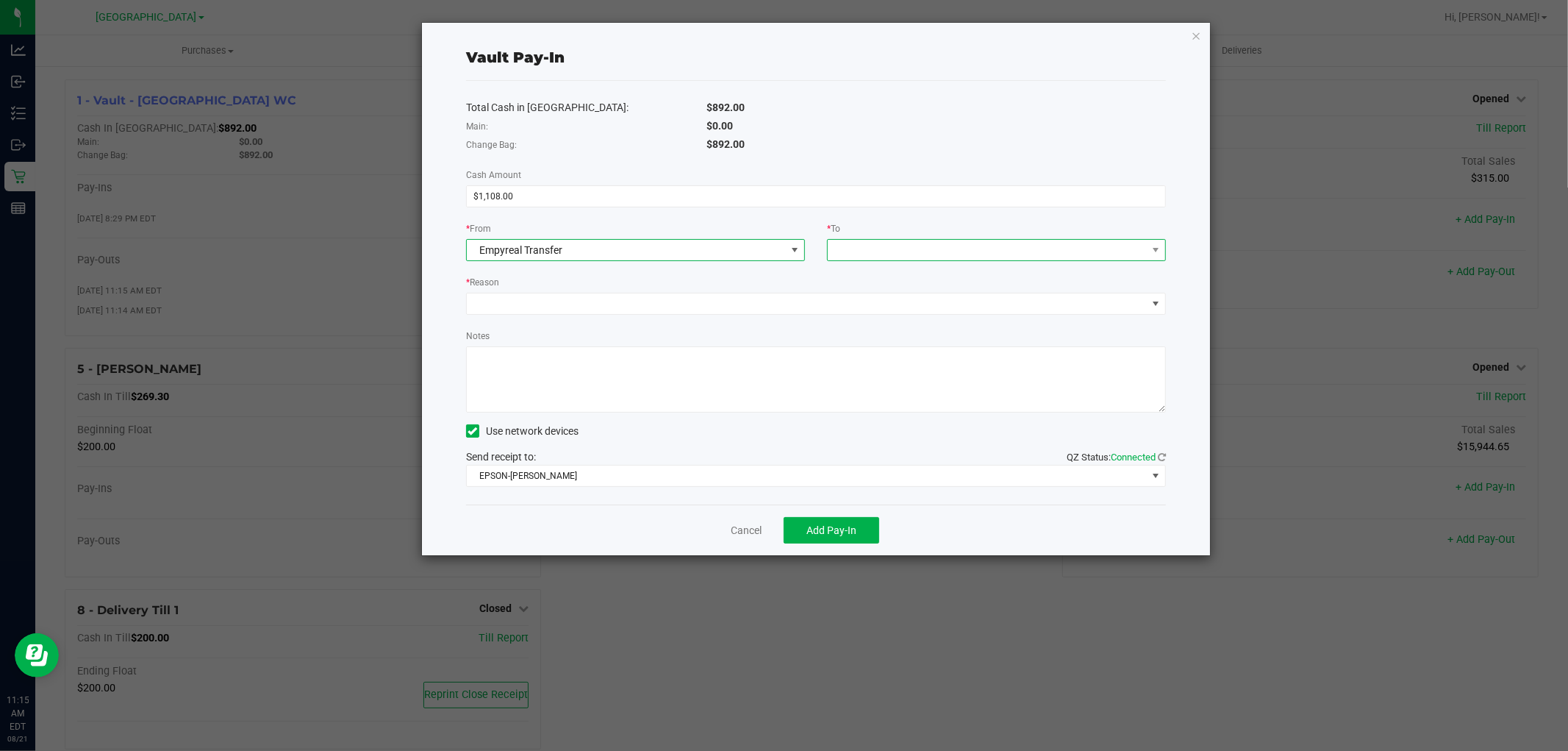
click at [1041, 245] on span at bounding box center [987, 250] width 319 height 21
click at [933, 315] on span "(Vault - Delray Beach WC)" at bounding box center [954, 315] width 116 height 11
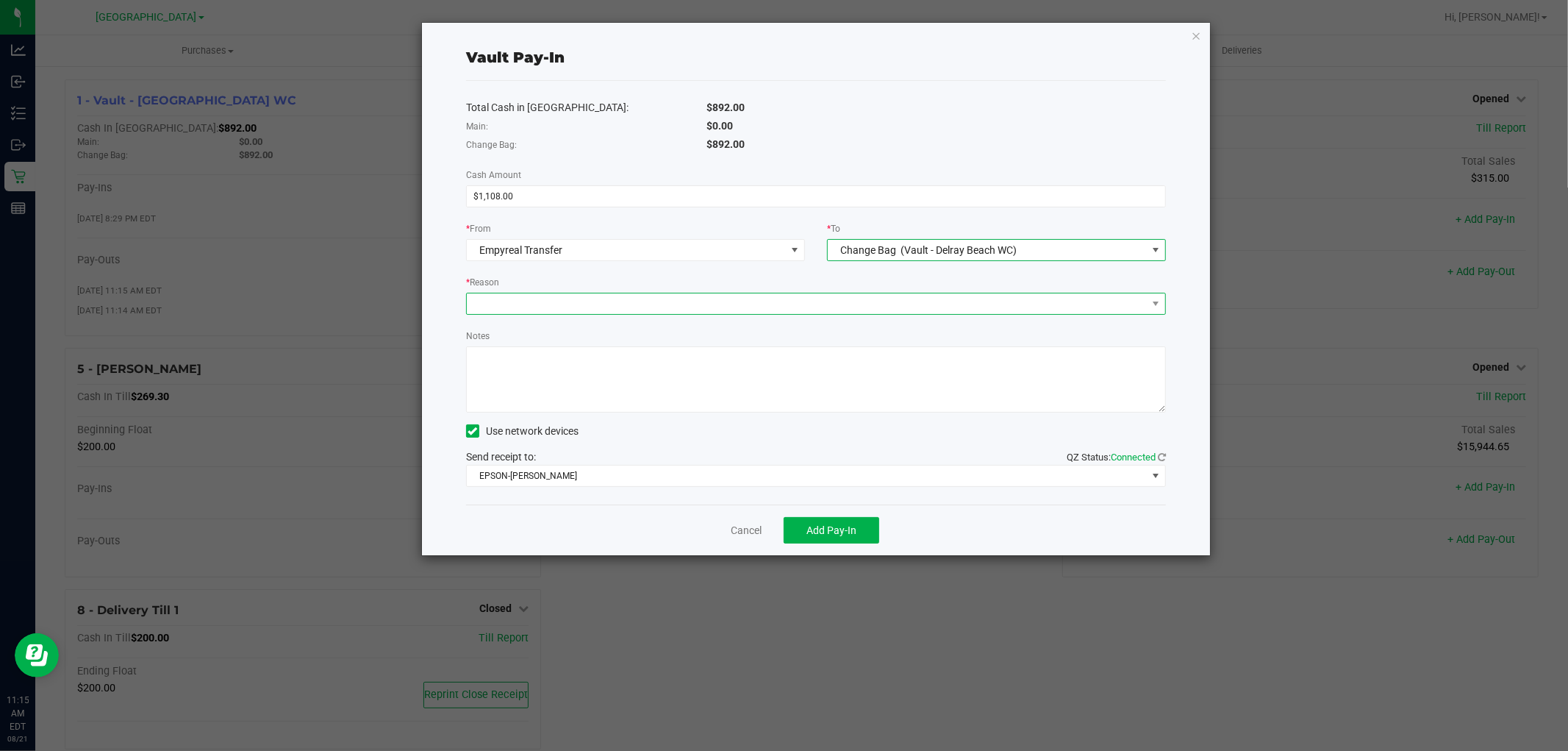
click at [542, 306] on span at bounding box center [807, 304] width 680 height 21
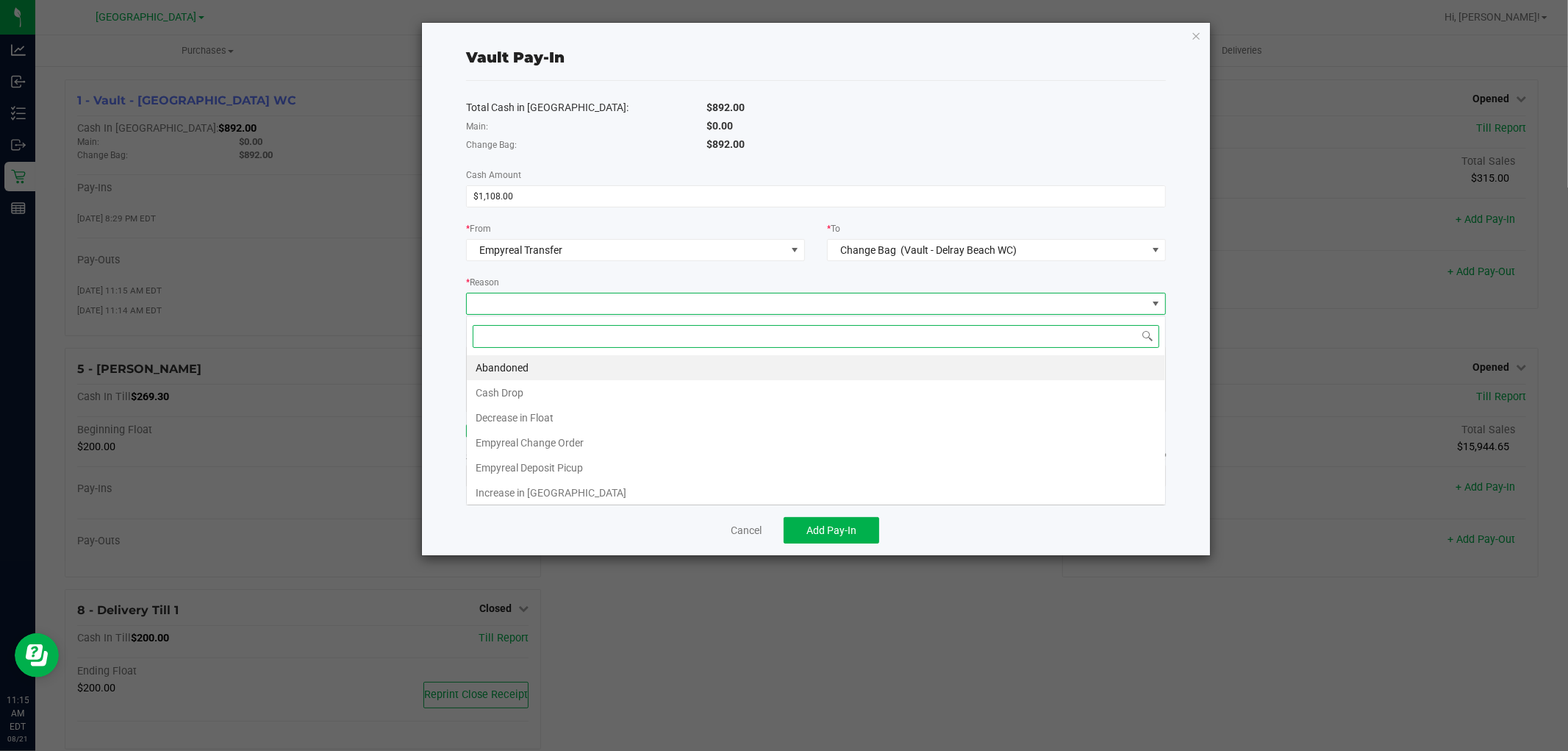
scroll to position [22, 700]
click at [564, 437] on li "Empyreal Change Order" at bounding box center [815, 442] width 698 height 25
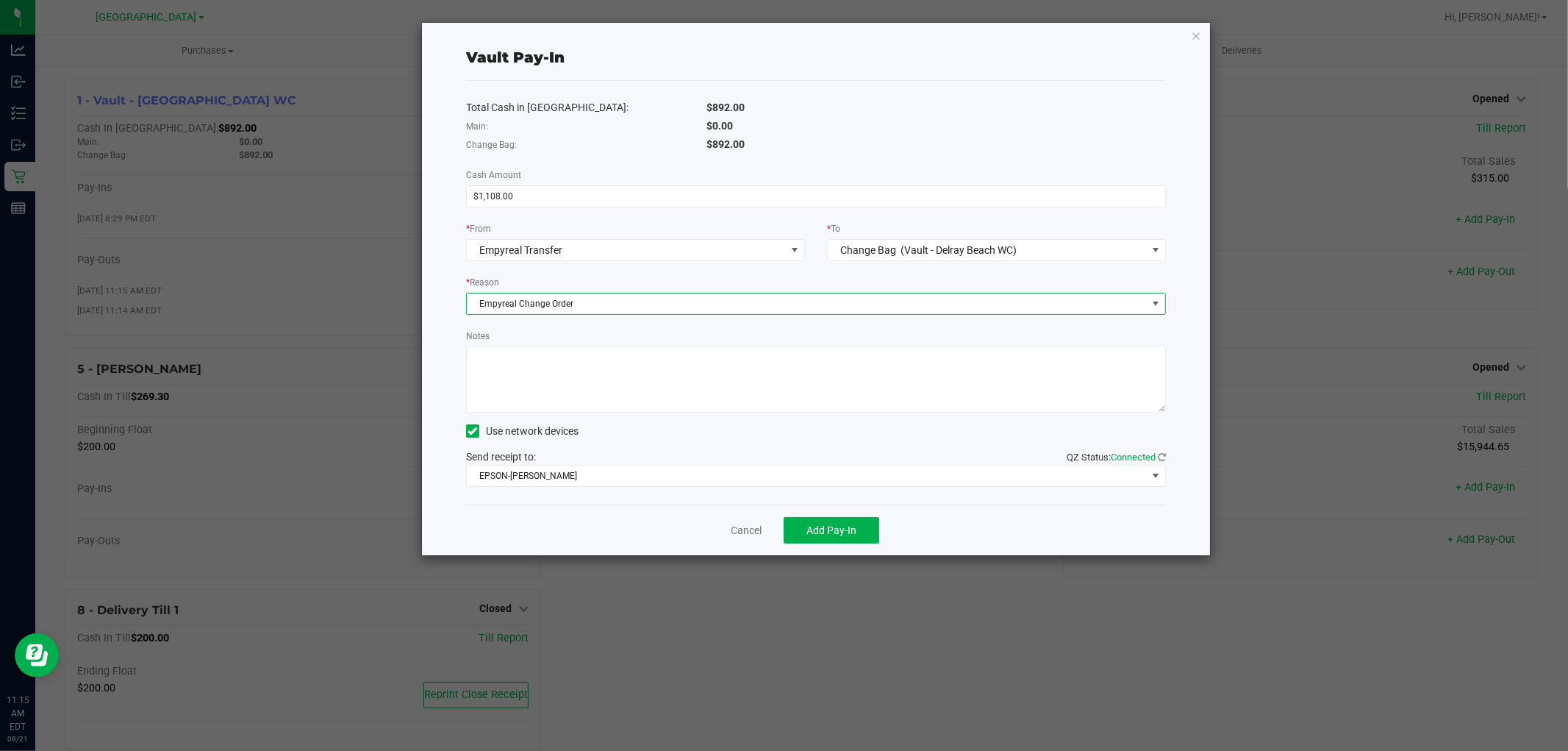
click at [600, 377] on textarea "Notes" at bounding box center [815, 379] width 700 height 66
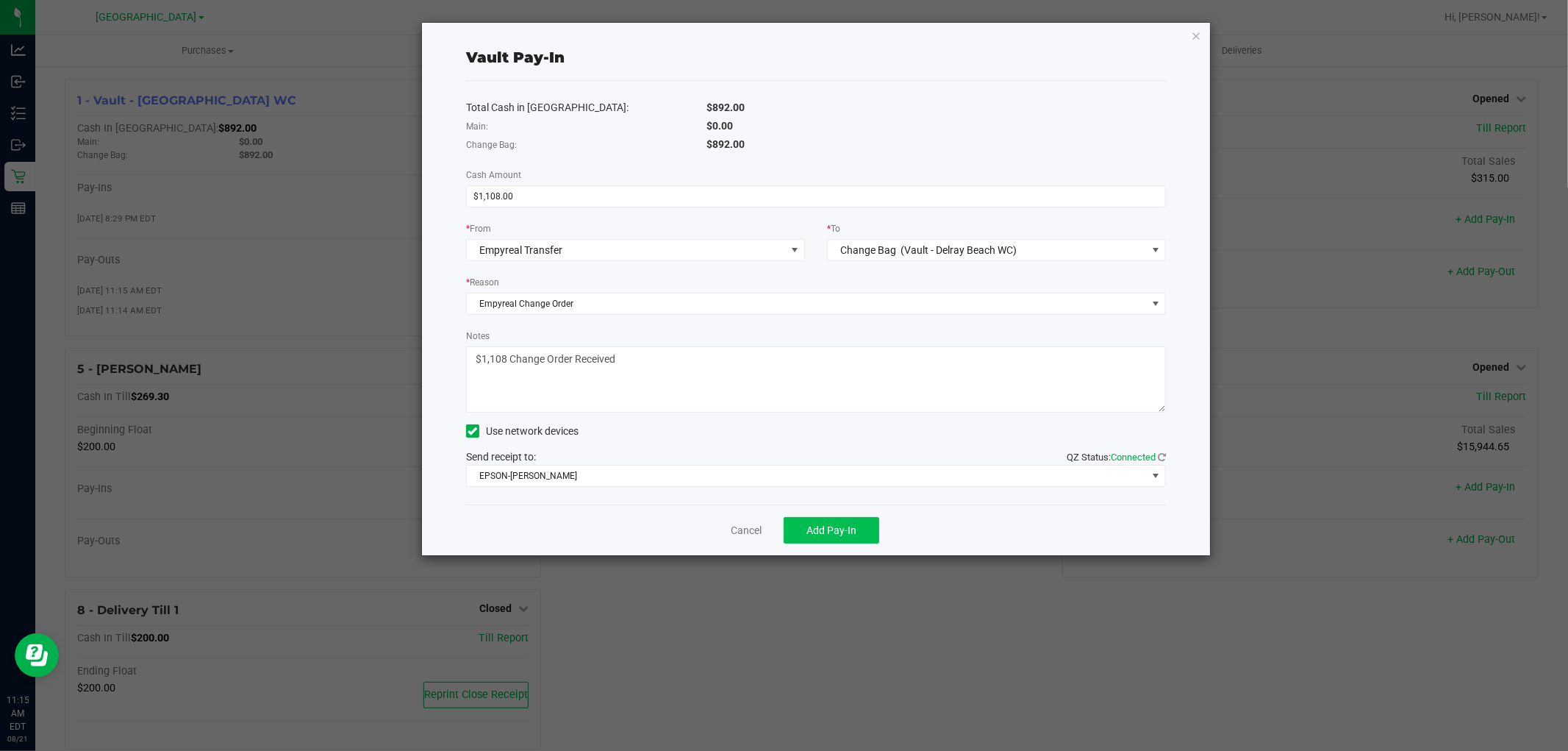
type textarea "$1,108 Change Order Received"
click at [834, 527] on span "Add Pay-In" at bounding box center [831, 530] width 50 height 11
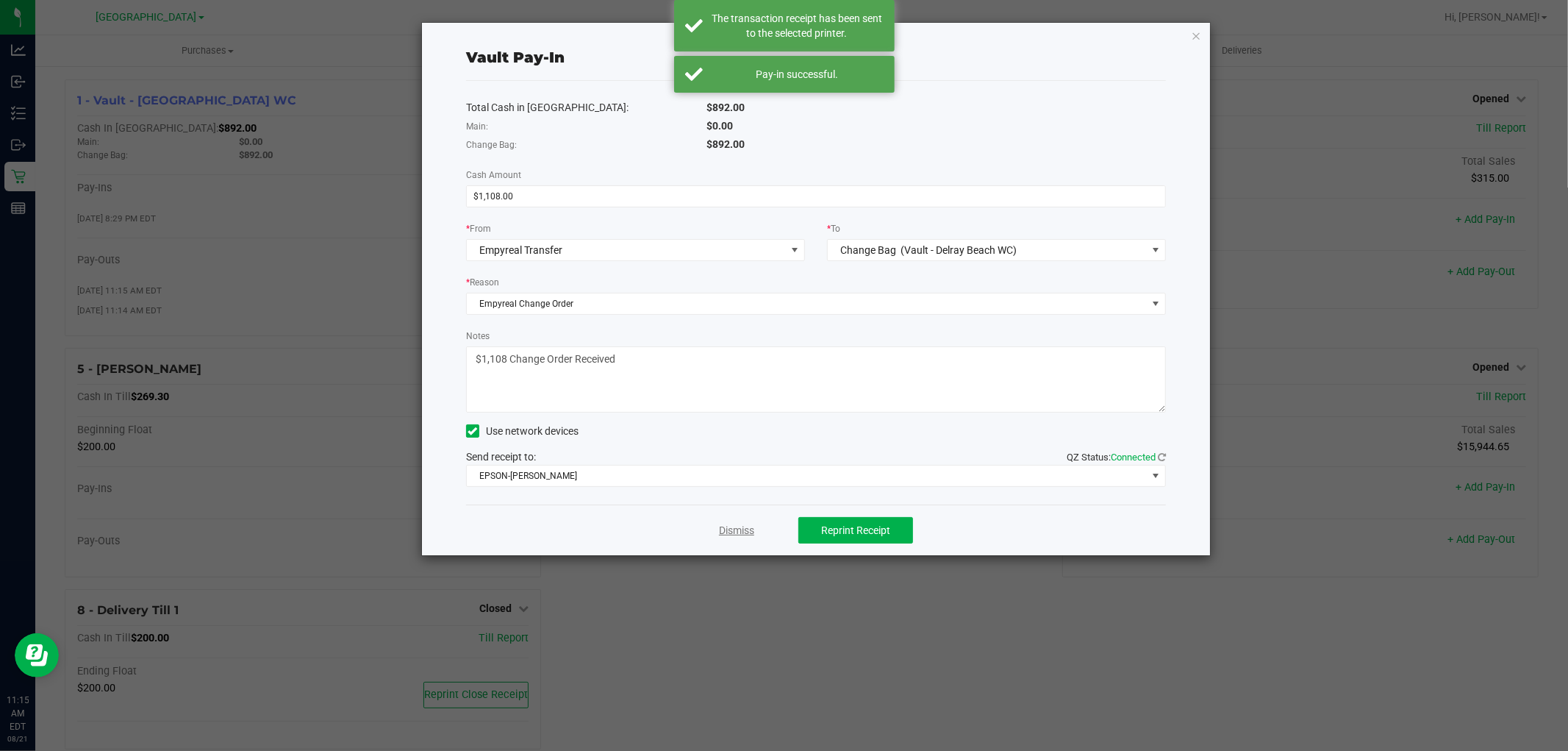
click at [739, 528] on link "Dismiss" at bounding box center [737, 531] width 35 height 16
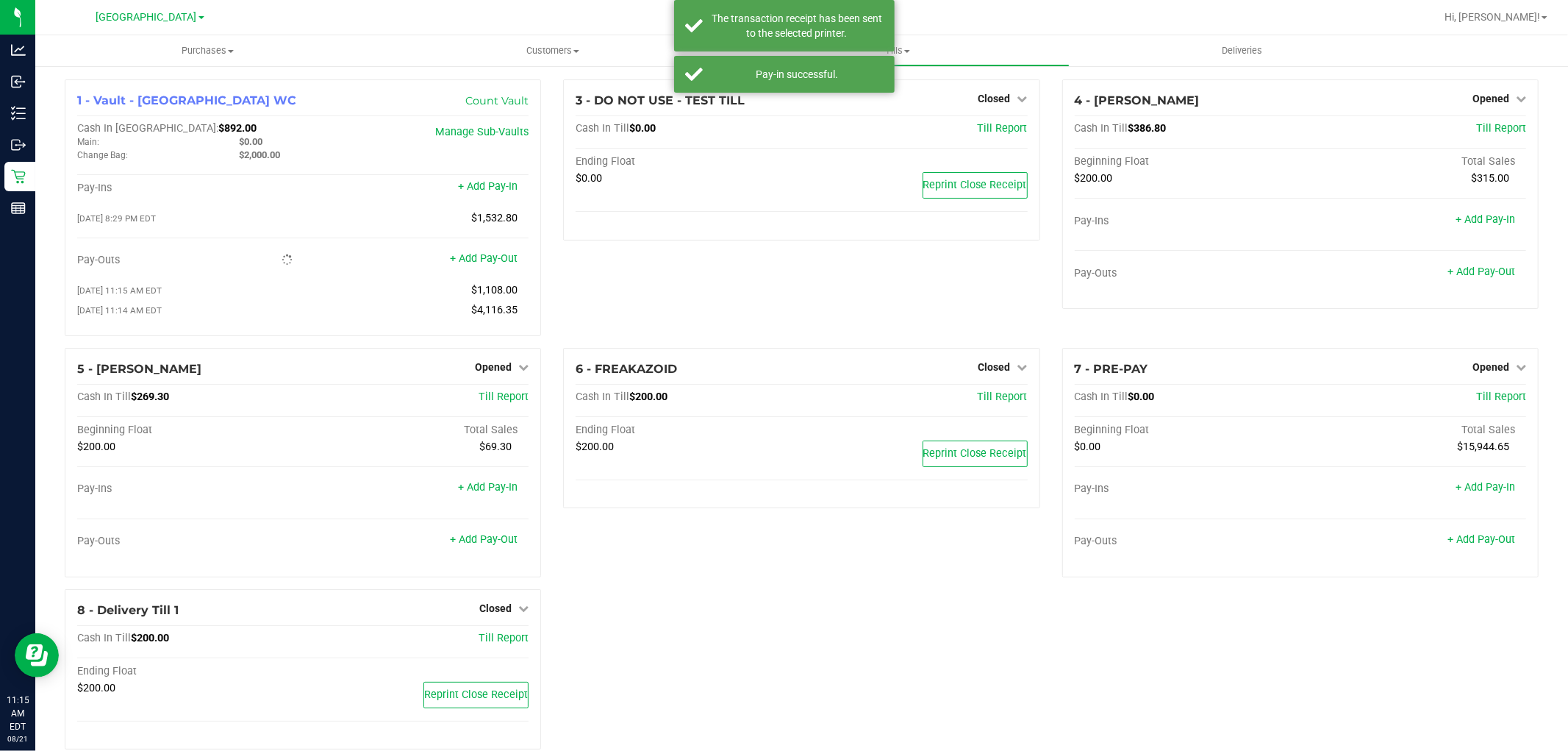
click at [926, 299] on div "3 - DO NOT USE - TEST TILL Closed Open Till Cash In Till $0.00 Till Report Endi…" at bounding box center [801, 213] width 498 height 268
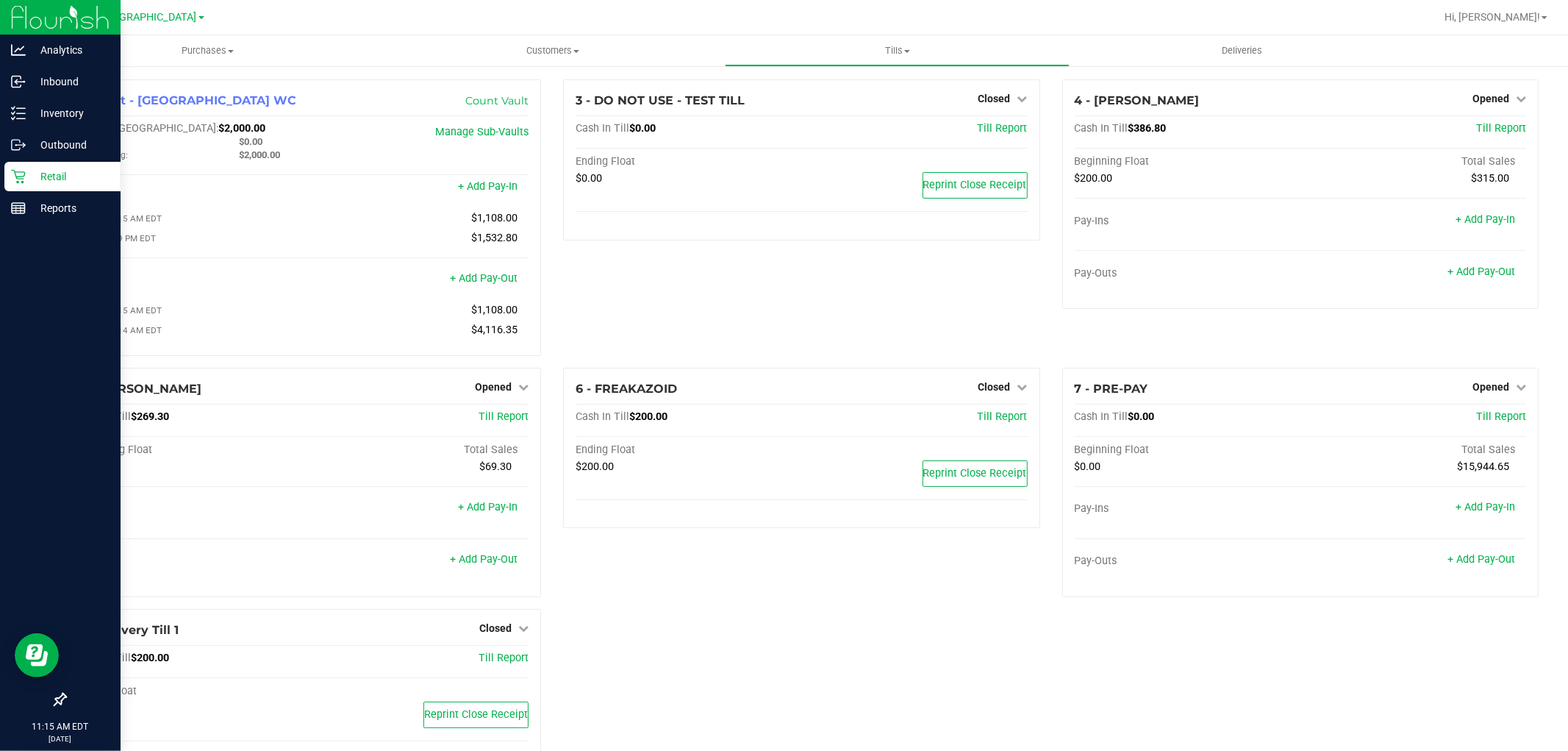
click at [40, 177] on p "Retail" at bounding box center [69, 177] width 88 height 17
